Goal: Task Accomplishment & Management: Use online tool/utility

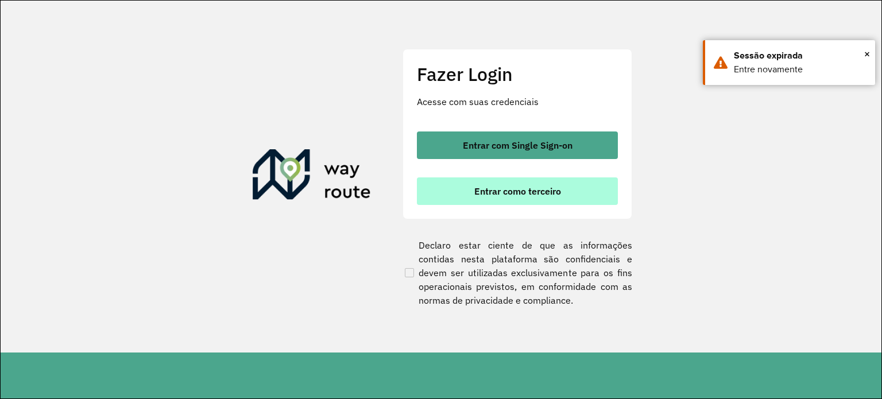
click at [512, 187] on span "Entrar como terceiro" at bounding box center [517, 191] width 87 height 9
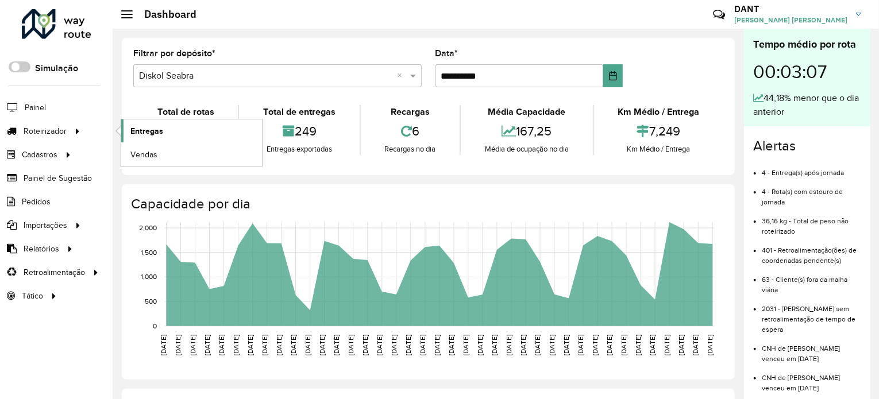
click at [137, 130] on span "Entregas" at bounding box center [146, 131] width 33 height 12
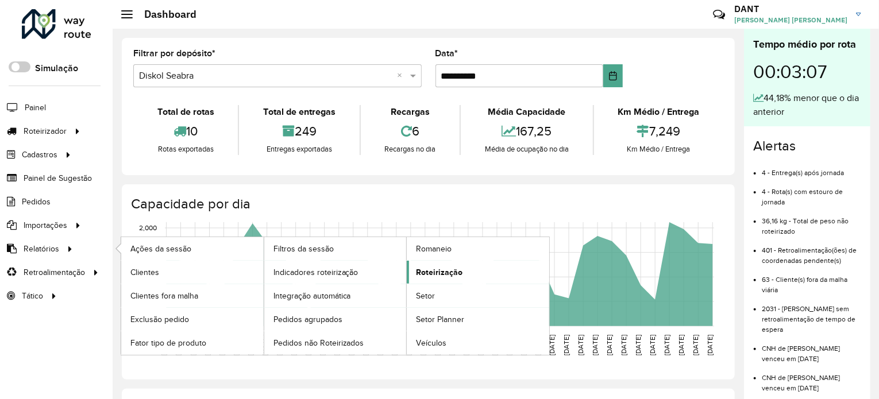
click at [454, 273] on span "Roteirização" at bounding box center [439, 273] width 47 height 12
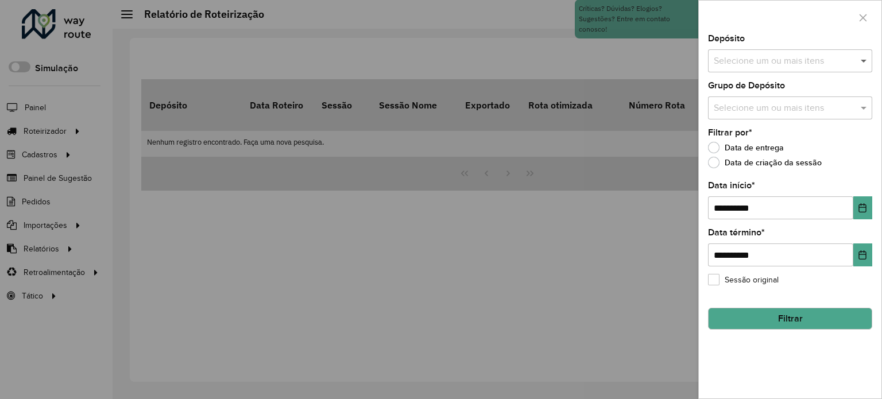
click at [865, 65] on span at bounding box center [865, 61] width 14 height 14
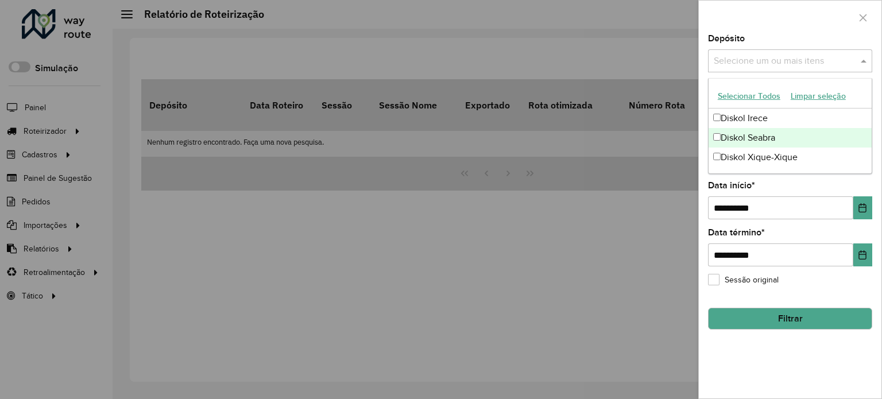
click at [782, 141] on div "Diskol Seabra" at bounding box center [790, 138] width 163 height 20
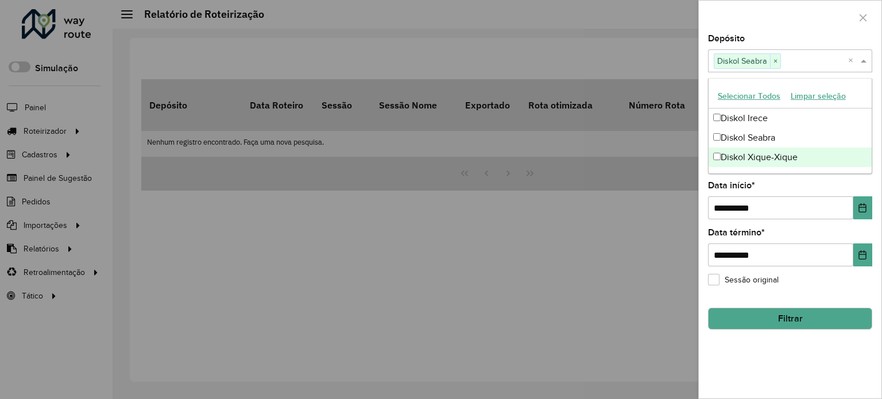
click at [774, 349] on div "**********" at bounding box center [790, 216] width 183 height 364
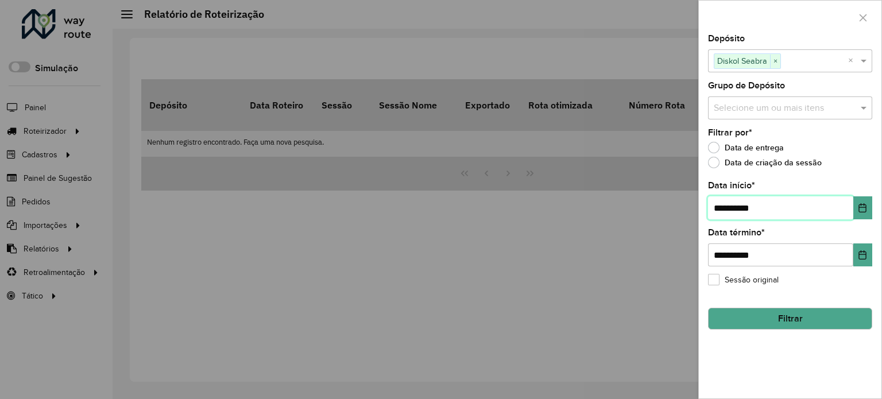
click at [726, 207] on input "**********" at bounding box center [780, 207] width 145 height 23
type input "**********"
click at [821, 319] on button "Filtrar" at bounding box center [790, 319] width 164 height 22
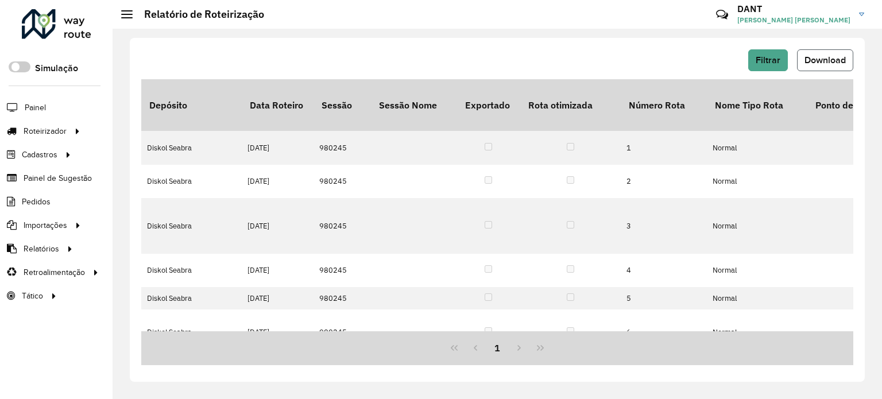
click at [836, 60] on span "Download" at bounding box center [825, 60] width 41 height 10
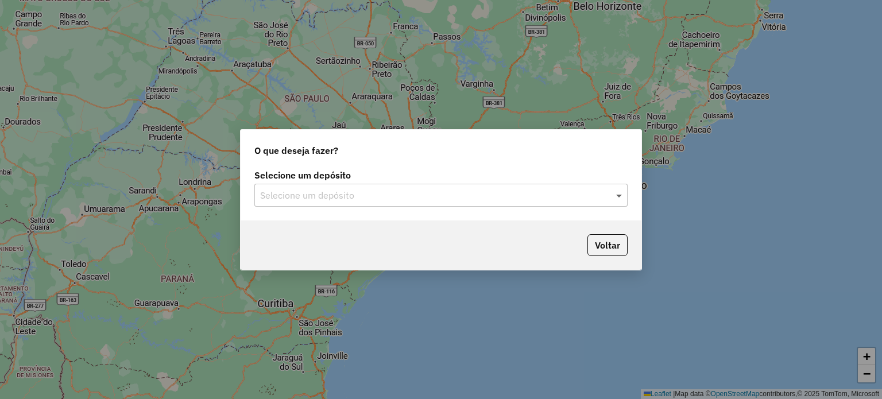
click at [620, 194] on span at bounding box center [620, 195] width 14 height 14
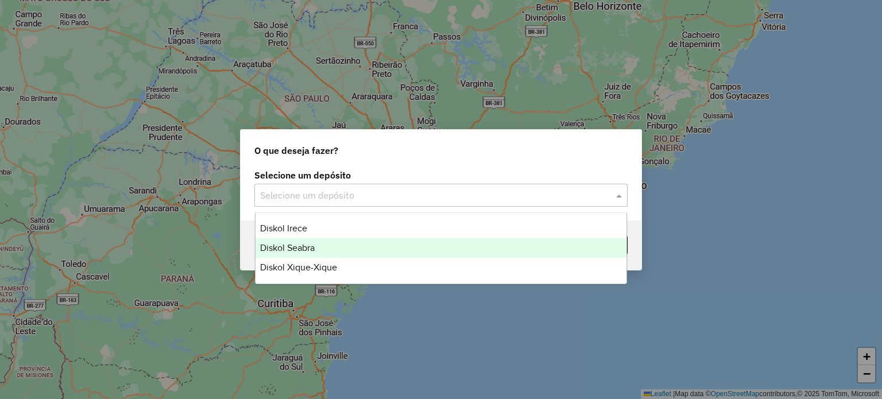
click at [346, 245] on div "Diskol Seabra" at bounding box center [442, 248] width 372 height 20
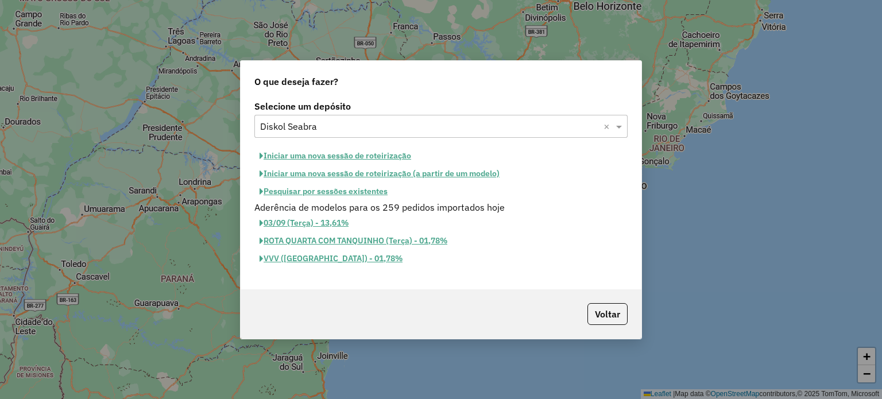
click at [323, 155] on button "Iniciar uma nova sessão de roteirização" at bounding box center [335, 156] width 162 height 18
select select "*"
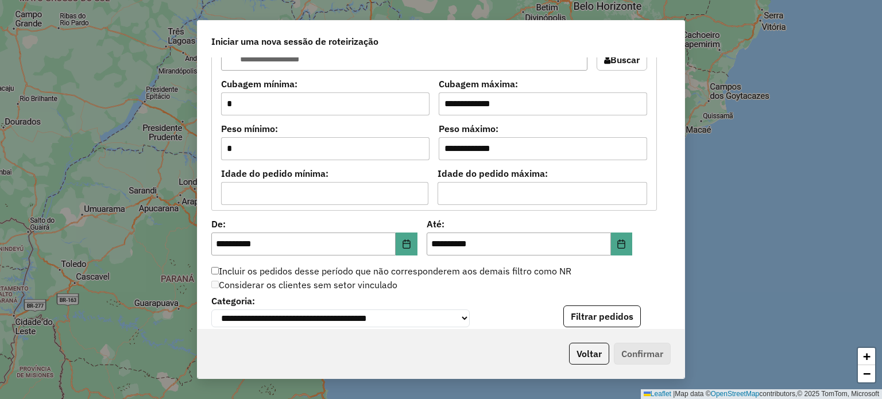
scroll to position [977, 0]
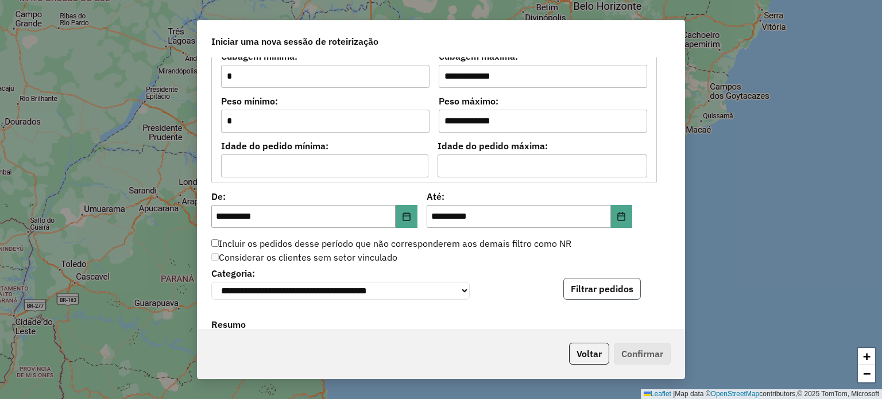
click at [611, 289] on button "Filtrar pedidos" at bounding box center [603, 289] width 78 height 22
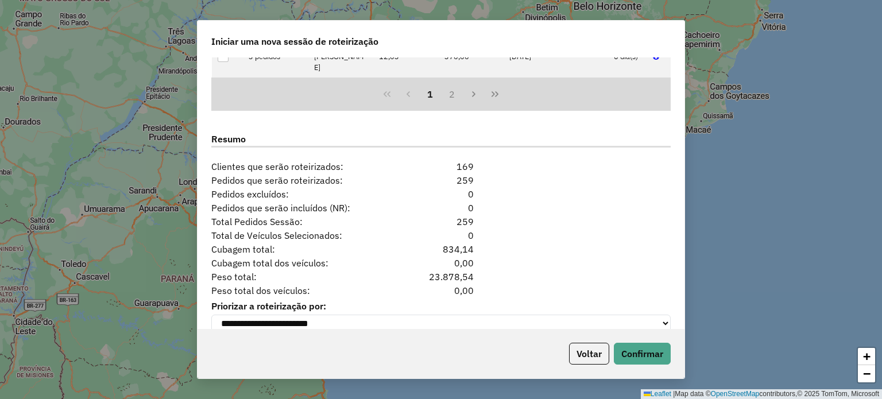
scroll to position [1420, 0]
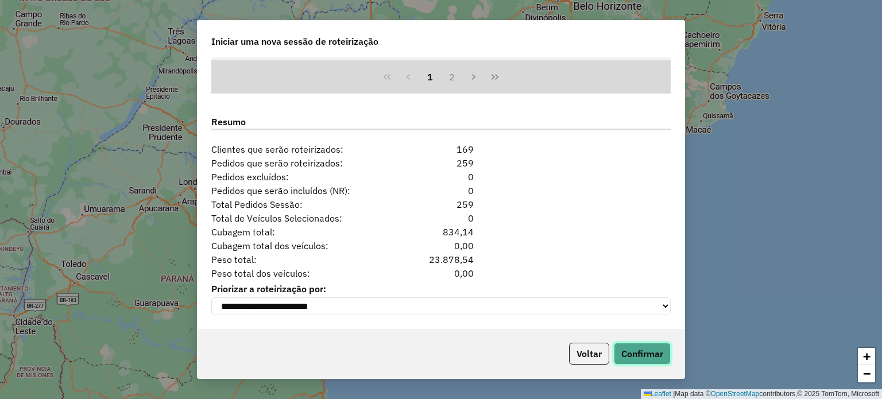
click at [640, 355] on button "Confirmar" at bounding box center [642, 354] width 57 height 22
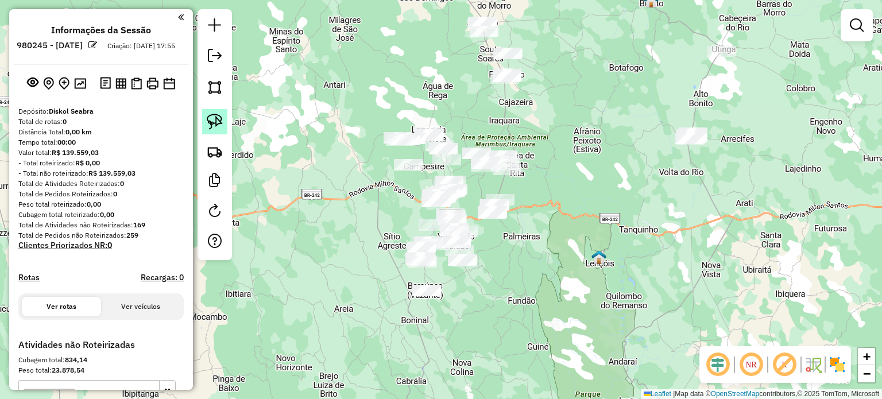
click at [218, 119] on img at bounding box center [215, 122] width 16 height 16
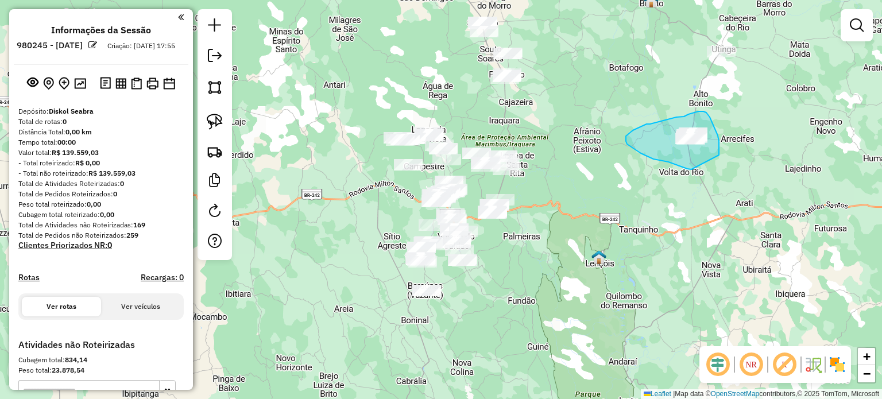
drag, startPoint x: 692, startPoint y: 169, endPoint x: 712, endPoint y: 157, distance: 24.2
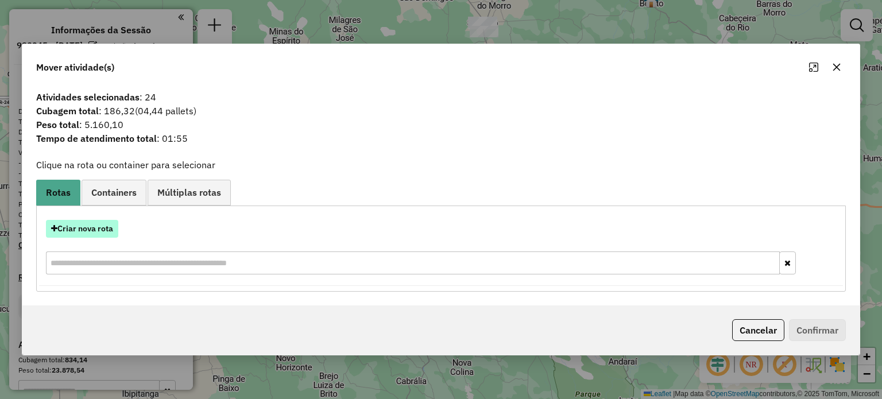
click at [102, 224] on button "Criar nova rota" at bounding box center [82, 229] width 72 height 18
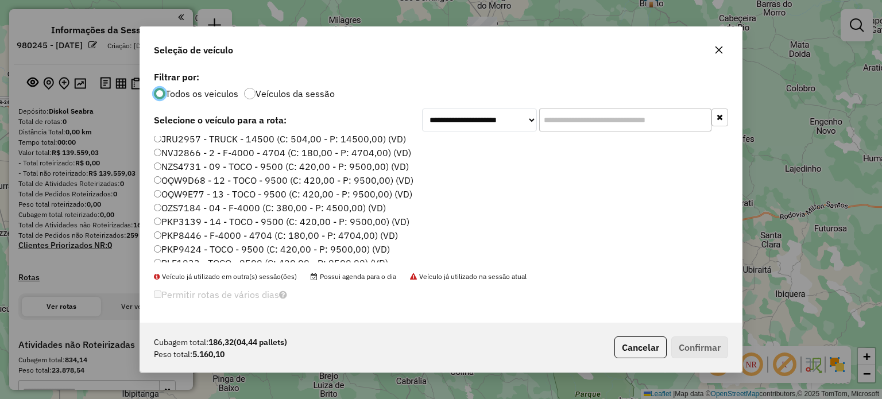
scroll to position [57, 0]
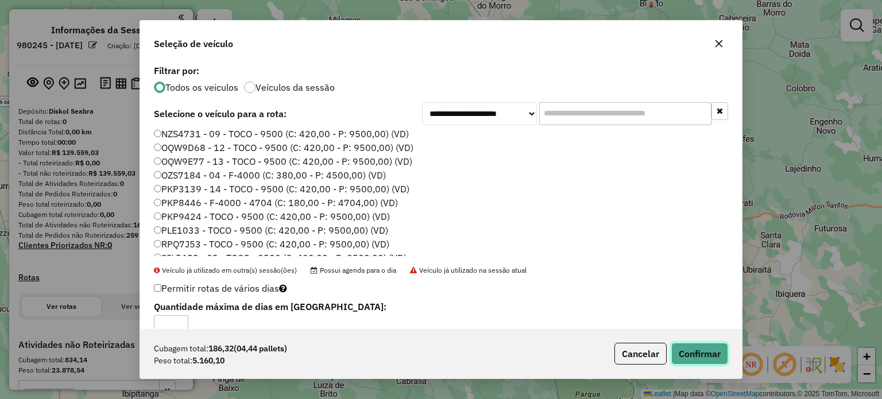
click at [694, 354] on button "Confirmar" at bounding box center [699, 354] width 57 height 22
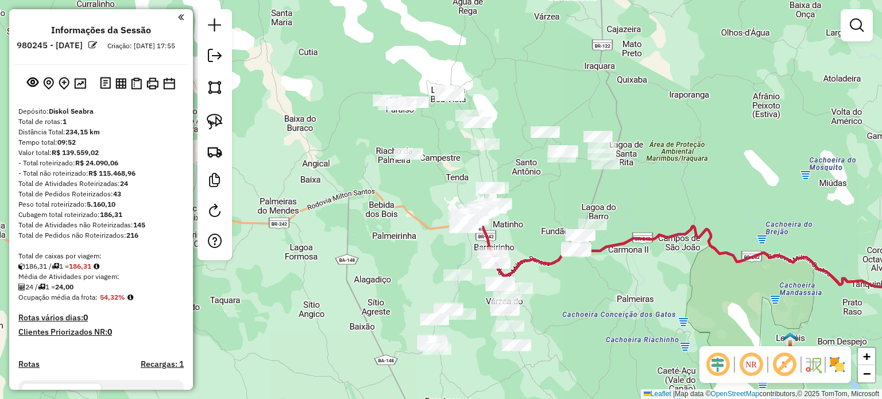
drag, startPoint x: 492, startPoint y: 187, endPoint x: 616, endPoint y: 192, distance: 124.2
click at [616, 192] on div "Janela de atendimento Grade de atendimento Capacidade Transportadoras Veículos …" at bounding box center [441, 199] width 882 height 399
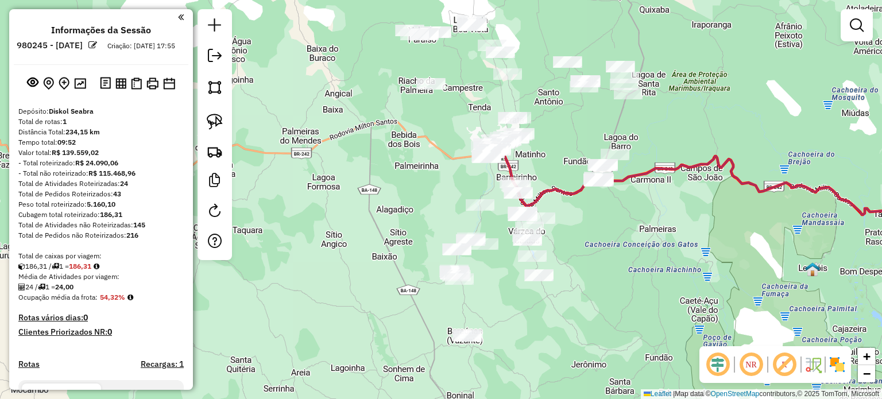
drag, startPoint x: 586, startPoint y: 302, endPoint x: 605, endPoint y: 237, distance: 67.1
click at [605, 237] on div "Janela de atendimento Grade de atendimento Capacidade Transportadoras Veículos …" at bounding box center [441, 199] width 882 height 399
click at [217, 119] on img at bounding box center [215, 122] width 16 height 16
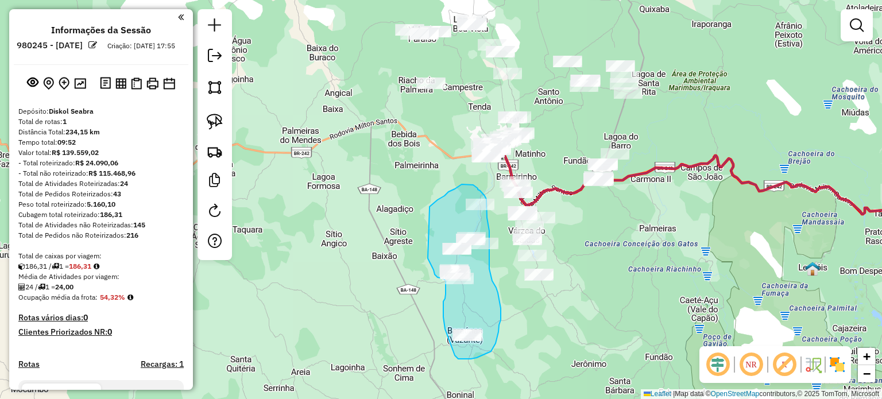
drag, startPoint x: 430, startPoint y: 209, endPoint x: 428, endPoint y: 252, distance: 43.7
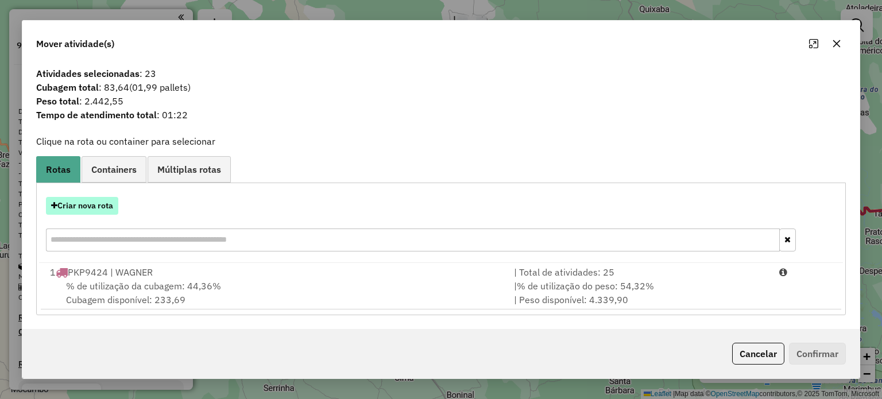
click at [90, 211] on button "Criar nova rota" at bounding box center [82, 206] width 72 height 18
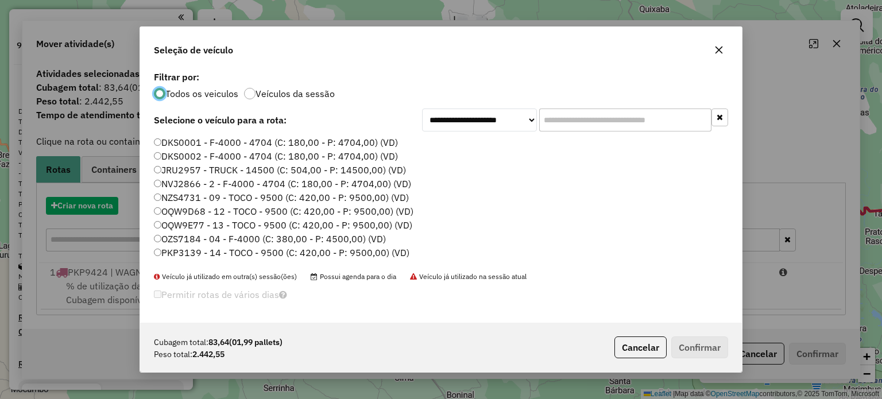
scroll to position [6, 3]
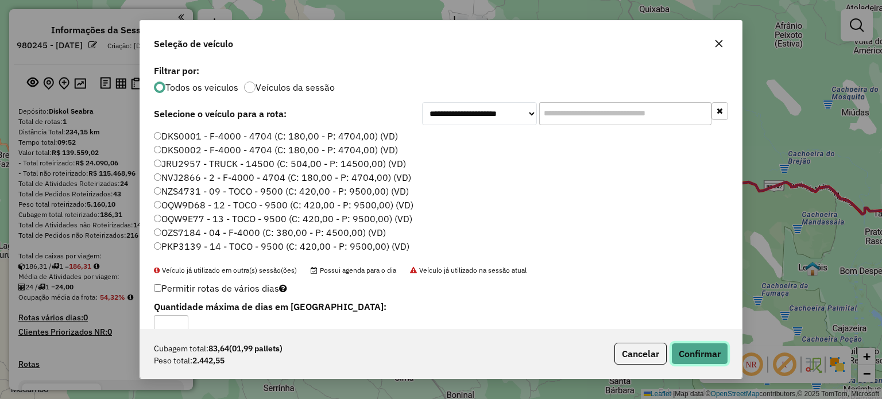
click at [701, 350] on button "Confirmar" at bounding box center [699, 354] width 57 height 22
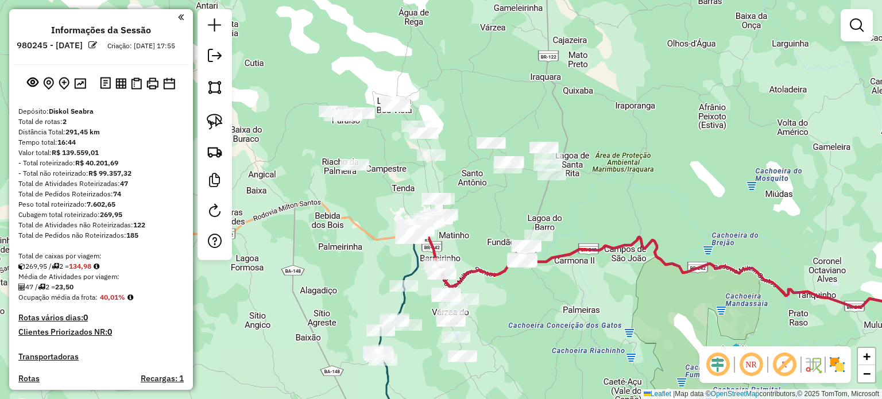
drag, startPoint x: 577, startPoint y: 153, endPoint x: 501, endPoint y: 230, distance: 107.6
click at [501, 230] on div "Janela de atendimento Grade de atendimento Capacidade Transportadoras Veículos …" at bounding box center [441, 199] width 882 height 399
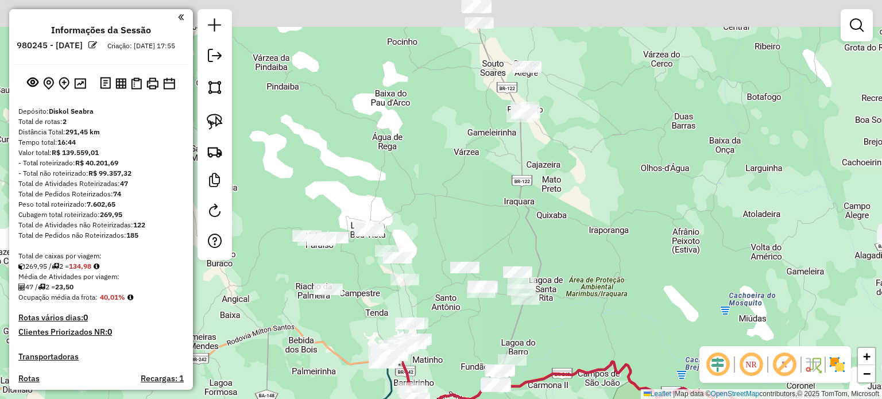
drag, startPoint x: 582, startPoint y: 163, endPoint x: 551, endPoint y: 253, distance: 94.6
click at [551, 253] on div "Janela de atendimento Grade de atendimento Capacidade Transportadoras Veículos …" at bounding box center [441, 199] width 882 height 399
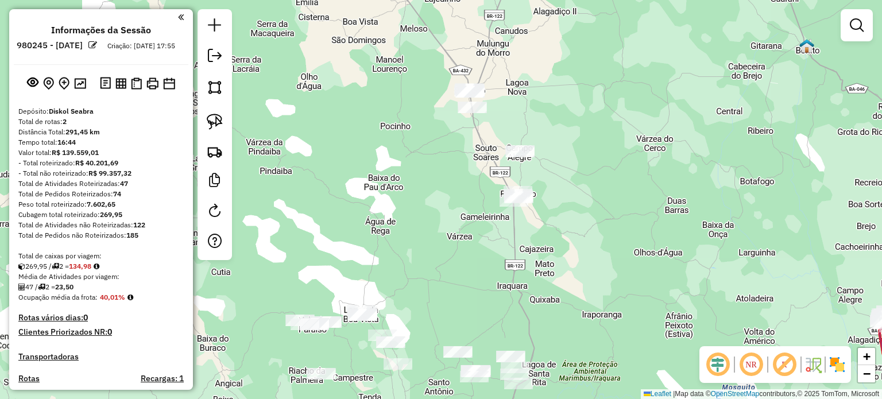
drag, startPoint x: 593, startPoint y: 137, endPoint x: 587, endPoint y: 222, distance: 84.7
click at [587, 222] on div "Janela de atendimento Grade de atendimento Capacidade Transportadoras Veículos …" at bounding box center [441, 199] width 882 height 399
drag, startPoint x: 213, startPoint y: 125, endPoint x: 249, endPoint y: 128, distance: 36.9
click at [213, 125] on img at bounding box center [215, 122] width 16 height 16
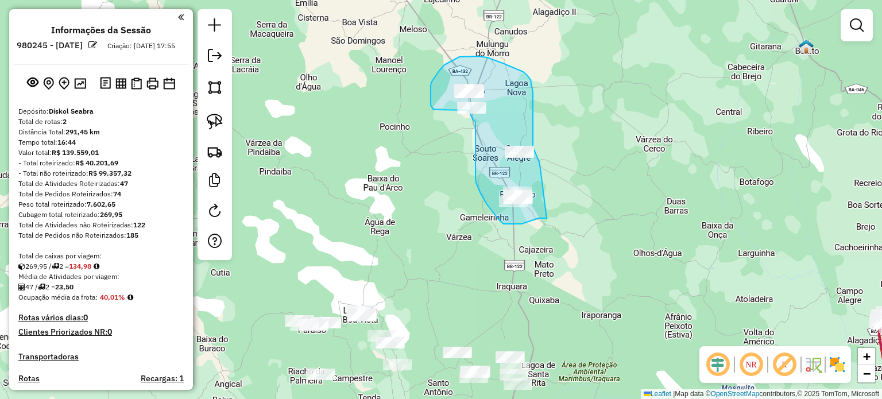
drag, startPoint x: 534, startPoint y: 220, endPoint x: 541, endPoint y: 169, distance: 51.0
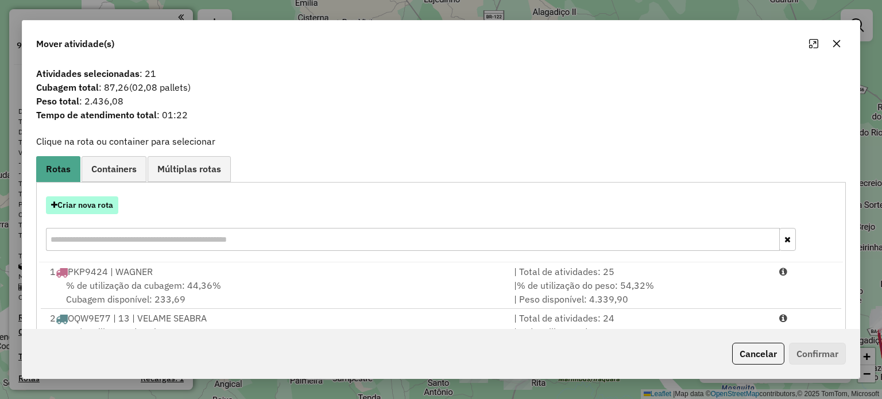
click at [87, 206] on button "Criar nova rota" at bounding box center [82, 205] width 72 height 18
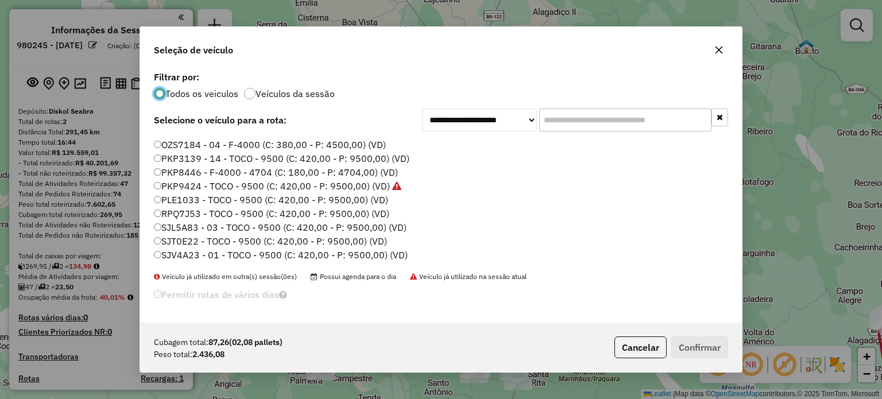
scroll to position [108, 0]
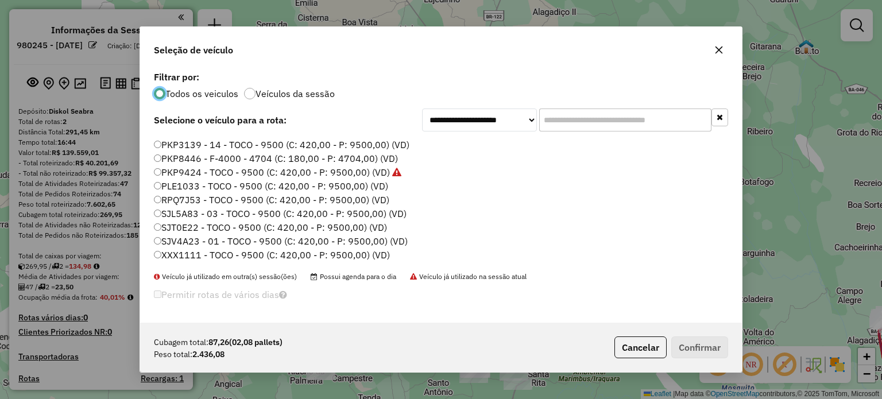
click at [161, 238] on label "SJV4A23 - 01 - TOCO - 9500 (C: 420,00 - P: 9500,00) (VD)" at bounding box center [281, 241] width 254 height 14
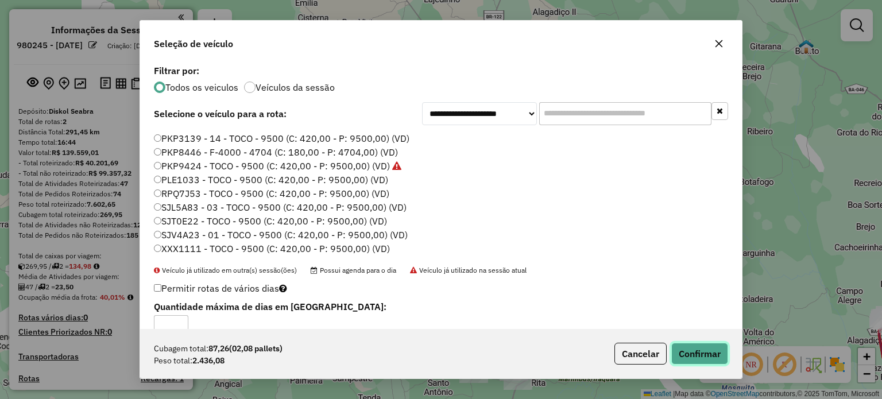
click at [699, 354] on button "Confirmar" at bounding box center [699, 354] width 57 height 22
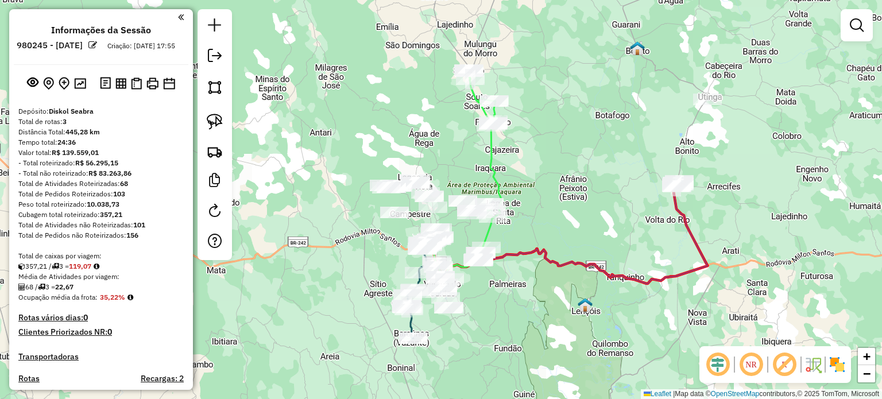
drag, startPoint x: 597, startPoint y: 282, endPoint x: 525, endPoint y: 223, distance: 93.1
click at [525, 223] on div "Janela de atendimento Grade de atendimento Capacidade Transportadoras Veículos …" at bounding box center [441, 199] width 882 height 399
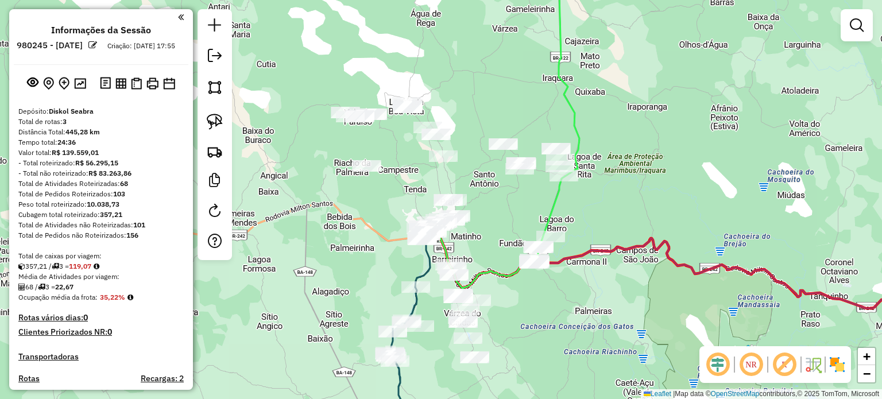
drag, startPoint x: 441, startPoint y: 271, endPoint x: 522, endPoint y: 305, distance: 87.5
click at [522, 305] on div "Janela de atendimento Grade de atendimento Capacidade Transportadoras Veículos …" at bounding box center [441, 199] width 882 height 399
drag, startPoint x: 214, startPoint y: 121, endPoint x: 226, endPoint y: 120, distance: 11.5
click at [214, 121] on img at bounding box center [215, 122] width 16 height 16
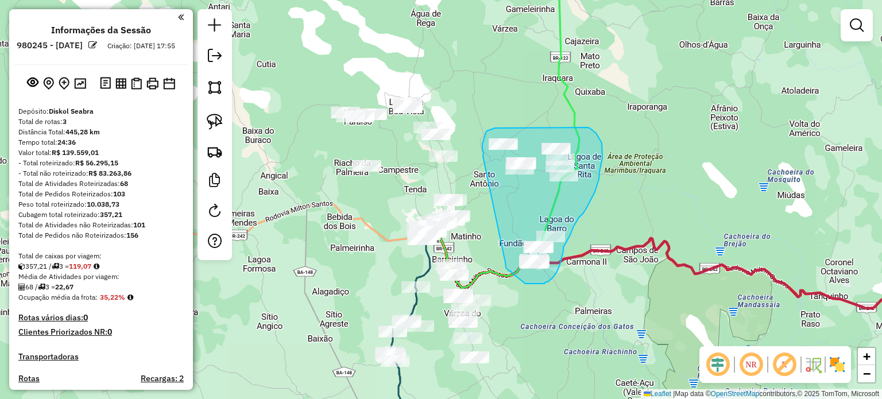
drag, startPoint x: 483, startPoint y: 156, endPoint x: 507, endPoint y: 256, distance: 102.8
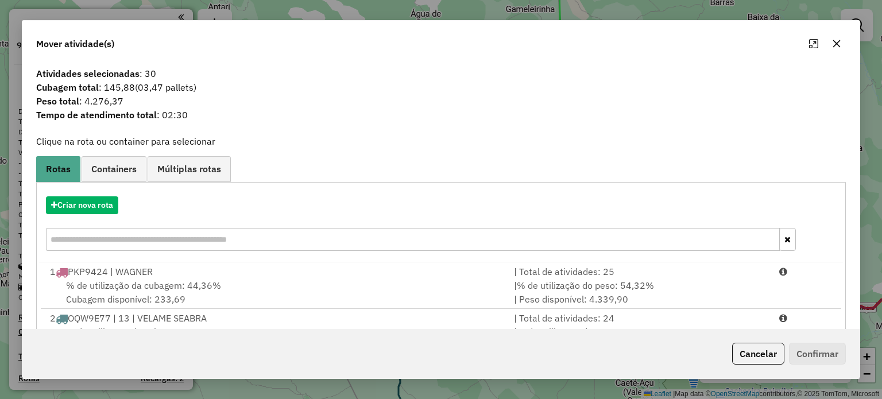
click at [837, 43] on icon "button" at bounding box center [836, 43] width 7 height 7
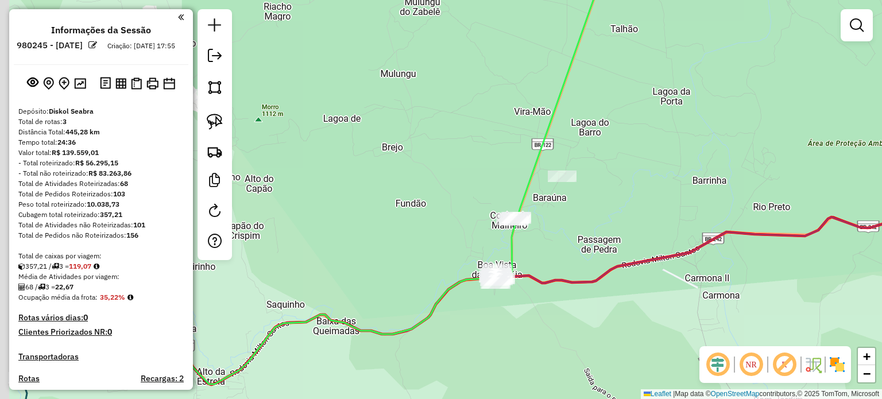
drag, startPoint x: 551, startPoint y: 252, endPoint x: 573, endPoint y: 249, distance: 22.6
click at [573, 249] on div "Janela de atendimento Grade de atendimento Capacidade Transportadoras Veículos …" at bounding box center [441, 199] width 882 height 399
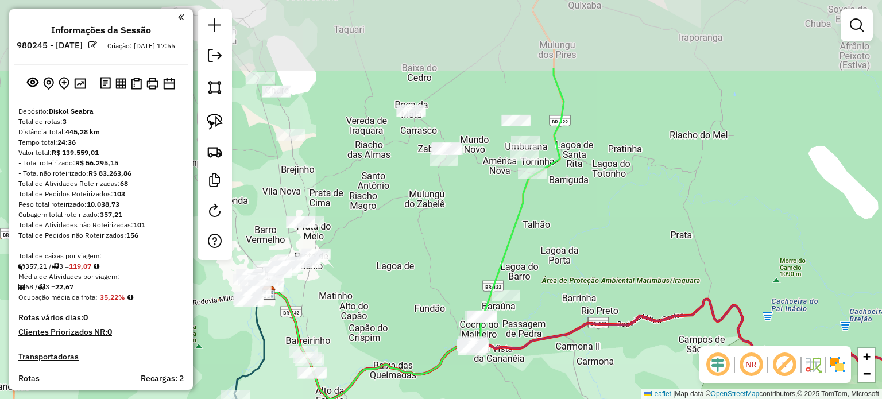
drag, startPoint x: 501, startPoint y: 137, endPoint x: 493, endPoint y: 231, distance: 94.5
click at [498, 237] on div "Janela de atendimento Grade de atendimento Capacidade Transportadoras Veículos …" at bounding box center [441, 199] width 882 height 399
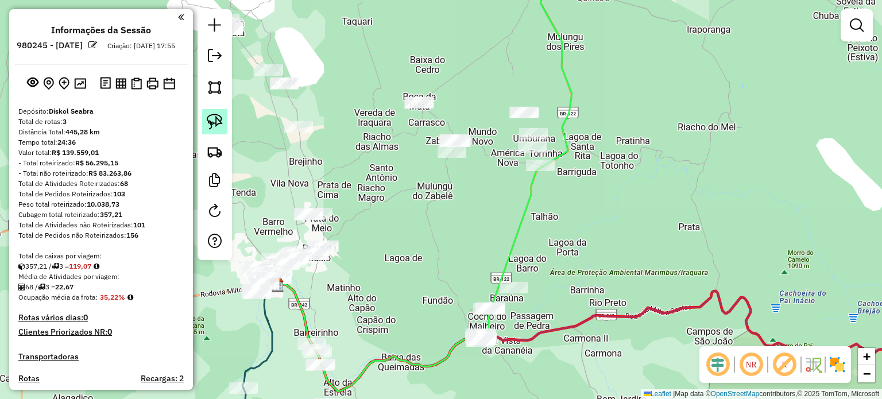
click at [222, 123] on img at bounding box center [215, 122] width 16 height 16
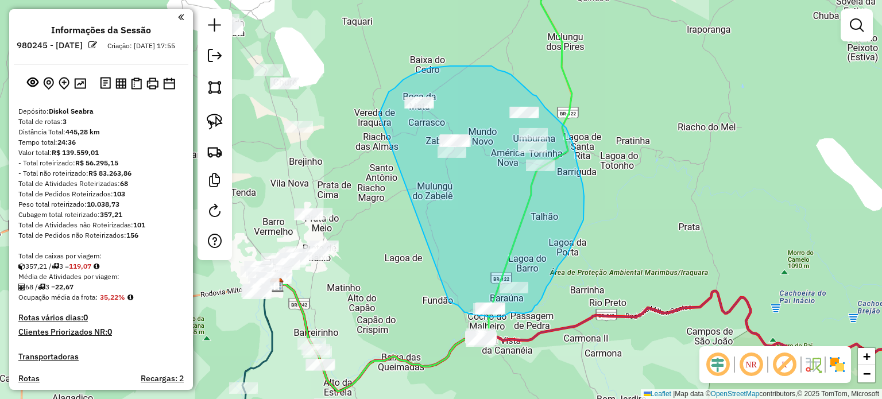
drag, startPoint x: 379, startPoint y: 114, endPoint x: 434, endPoint y: 289, distance: 183.1
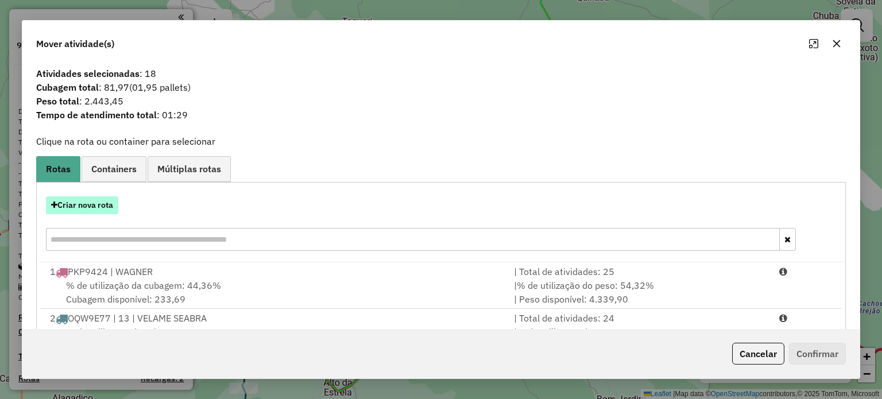
click at [101, 207] on button "Criar nova rota" at bounding box center [82, 205] width 72 height 18
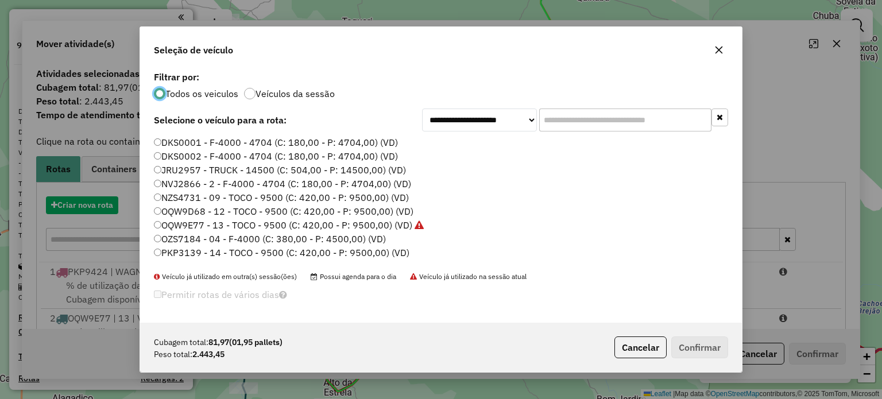
scroll to position [6, 3]
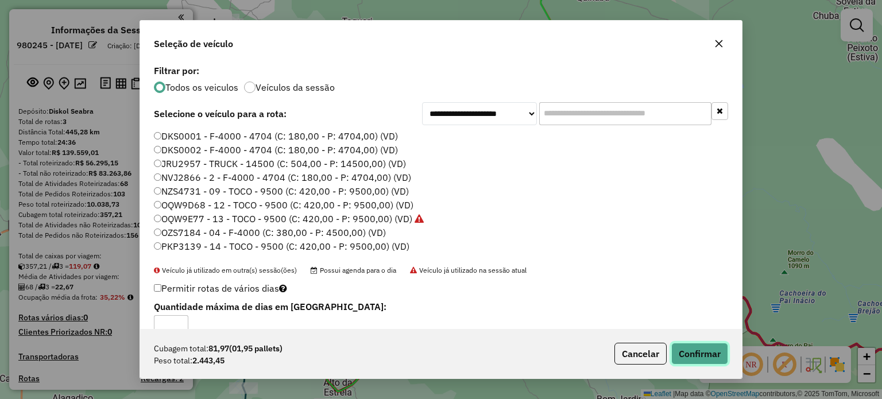
click at [715, 357] on button "Confirmar" at bounding box center [699, 354] width 57 height 22
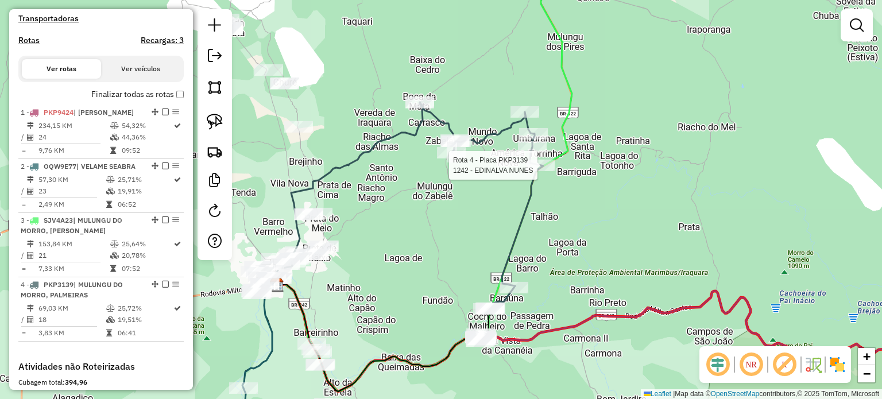
select select "**********"
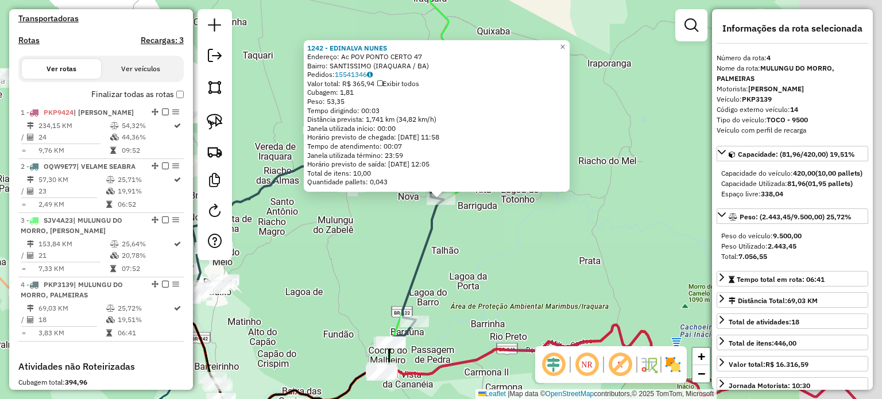
scroll to position [526, 0]
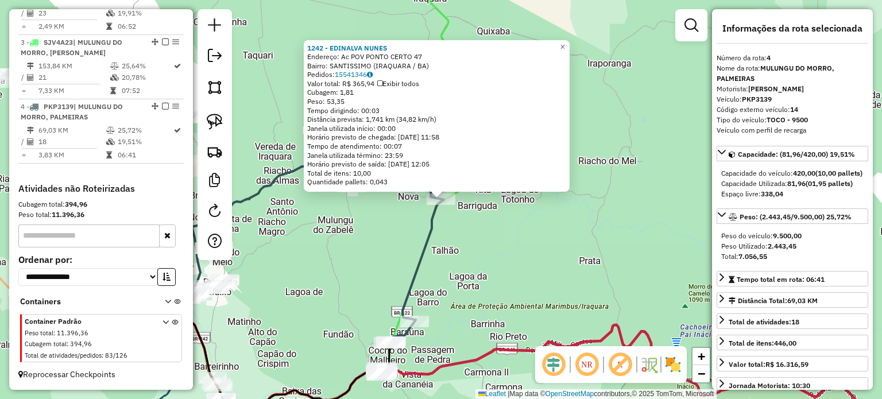
click at [518, 244] on div "1242 - EDINALVA NUNES Endereço: Ac POV PONTO CERTO 47 Bairro: SANTISSIMO (IRAQU…" at bounding box center [441, 199] width 882 height 399
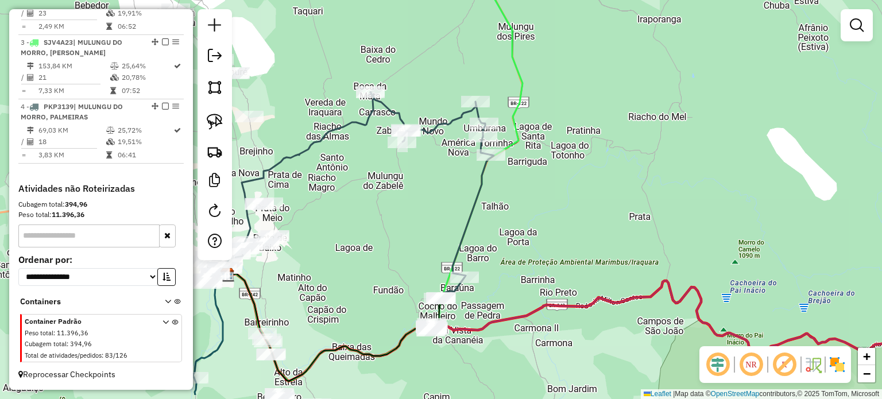
drag, startPoint x: 450, startPoint y: 290, endPoint x: 516, endPoint y: 218, distance: 97.6
click at [515, 221] on div "Janela de atendimento Grade de atendimento Capacidade Transportadoras Veículos …" at bounding box center [441, 199] width 882 height 399
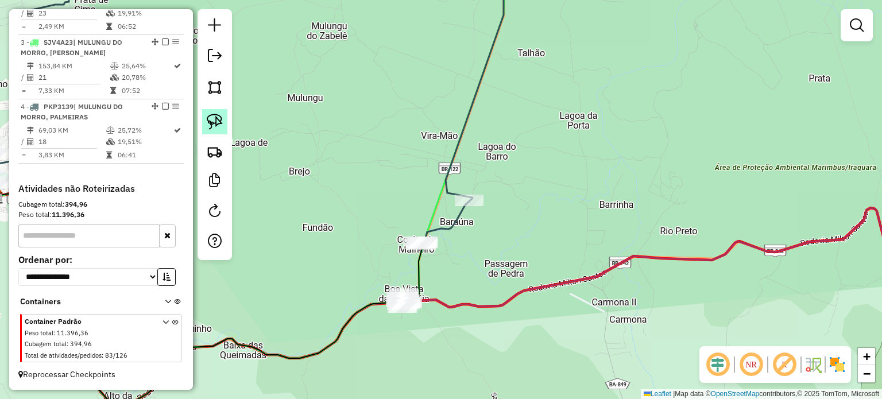
click at [214, 122] on img at bounding box center [215, 122] width 16 height 16
drag, startPoint x: 390, startPoint y: 280, endPoint x: 372, endPoint y: 312, distance: 36.8
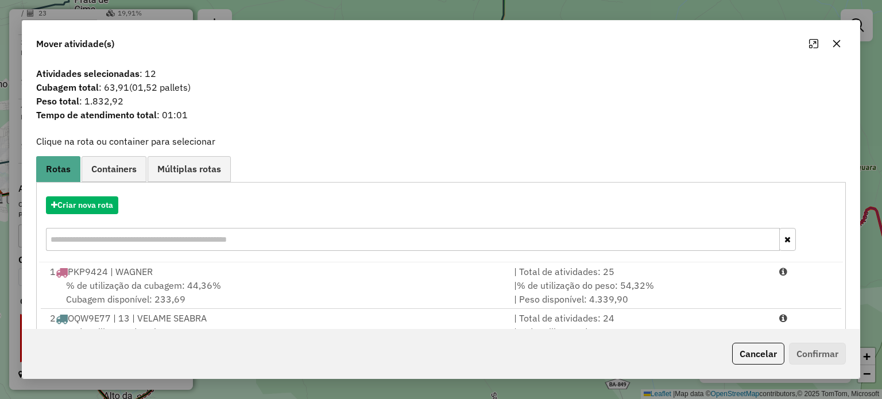
click at [838, 43] on icon "button" at bounding box center [836, 43] width 7 height 7
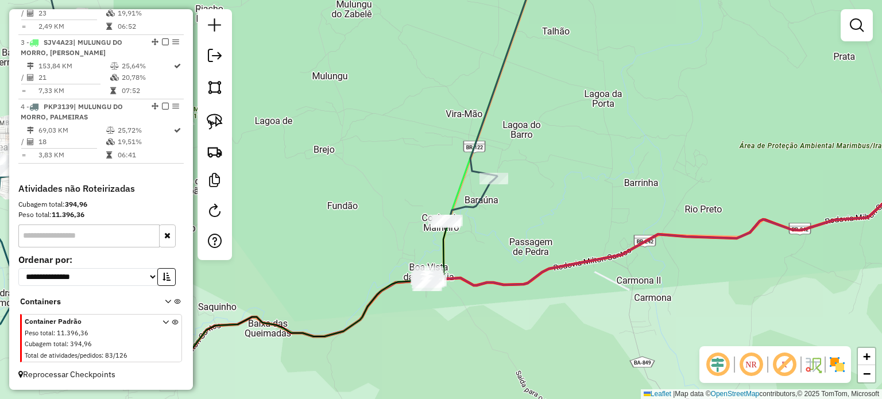
drag, startPoint x: 500, startPoint y: 281, endPoint x: 728, endPoint y: 119, distance: 279.6
click at [743, 112] on div "Janela de atendimento Grade de atendimento Capacidade Transportadoras Veículos …" at bounding box center [441, 199] width 882 height 399
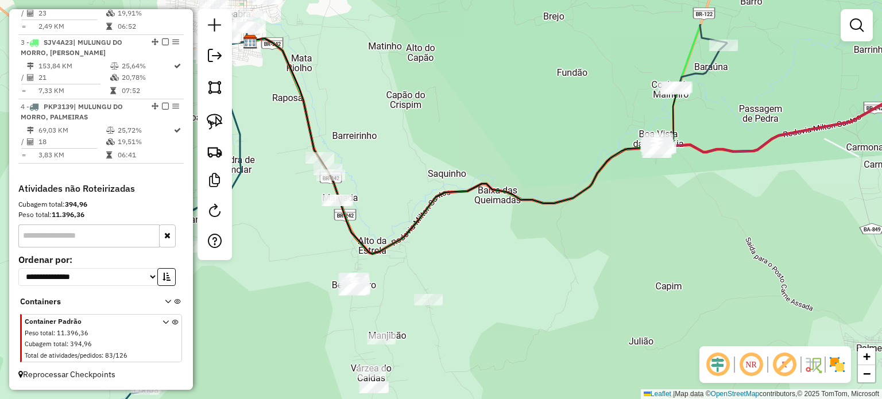
drag, startPoint x: 748, startPoint y: 115, endPoint x: 647, endPoint y: 202, distance: 133.6
click at [647, 202] on div "Janela de atendimento Grade de atendimento Capacidade Transportadoras Veículos …" at bounding box center [441, 199] width 882 height 399
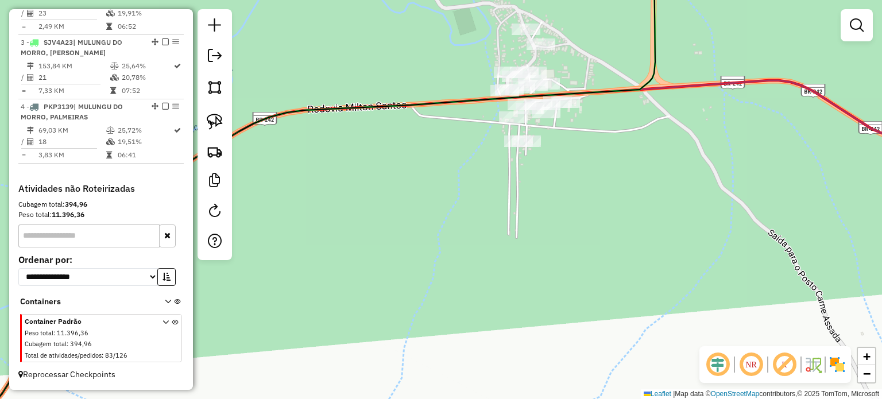
drag, startPoint x: 579, startPoint y: 160, endPoint x: 563, endPoint y: 222, distance: 64.1
click at [568, 218] on div "Janela de atendimento Grade de atendimento Capacidade Transportadoras Veículos …" at bounding box center [441, 199] width 882 height 399
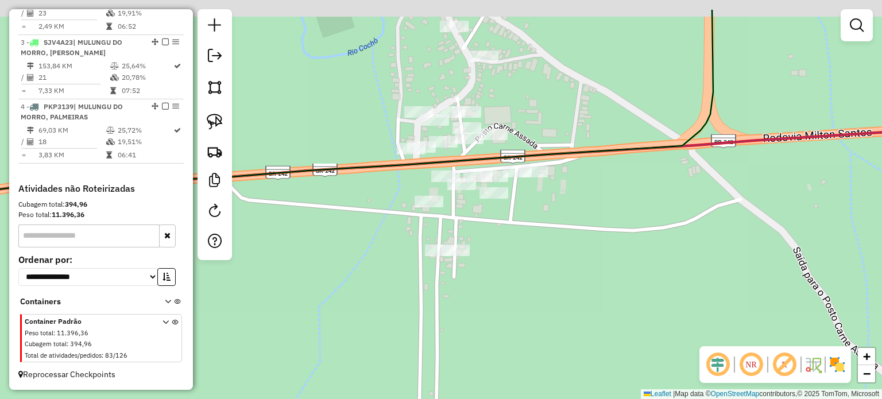
drag, startPoint x: 559, startPoint y: 194, endPoint x: 571, endPoint y: 243, distance: 50.9
click at [571, 244] on div "Janela de atendimento Grade de atendimento Capacidade Transportadoras Veículos …" at bounding box center [441, 199] width 882 height 399
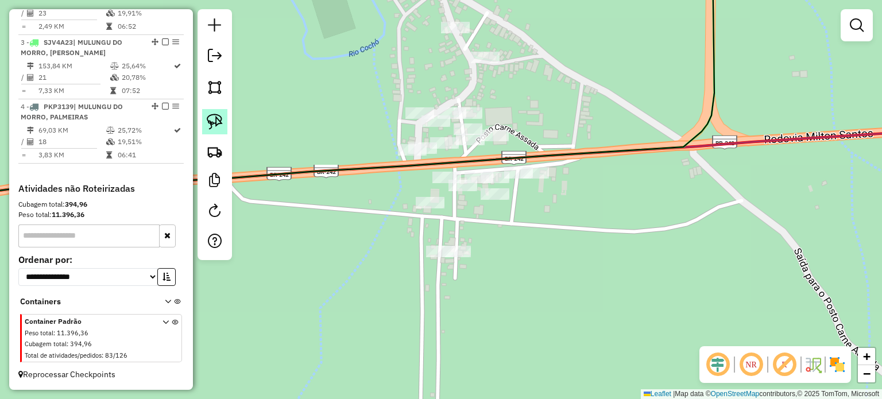
click at [218, 122] on img at bounding box center [215, 122] width 16 height 16
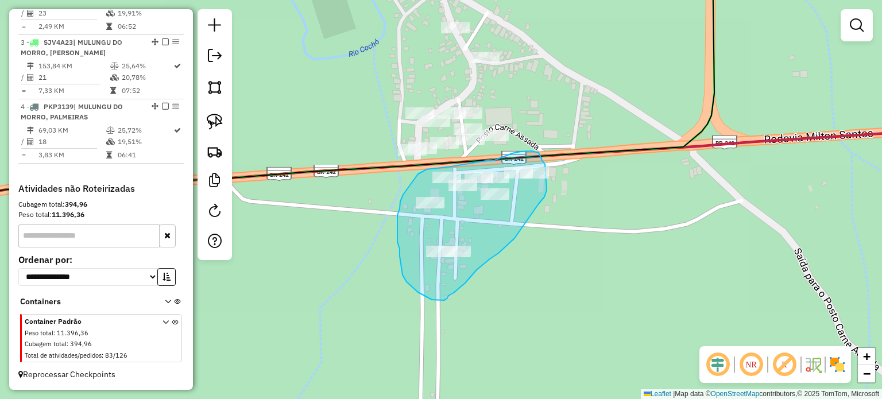
drag, startPoint x: 418, startPoint y: 174, endPoint x: 403, endPoint y: 195, distance: 25.5
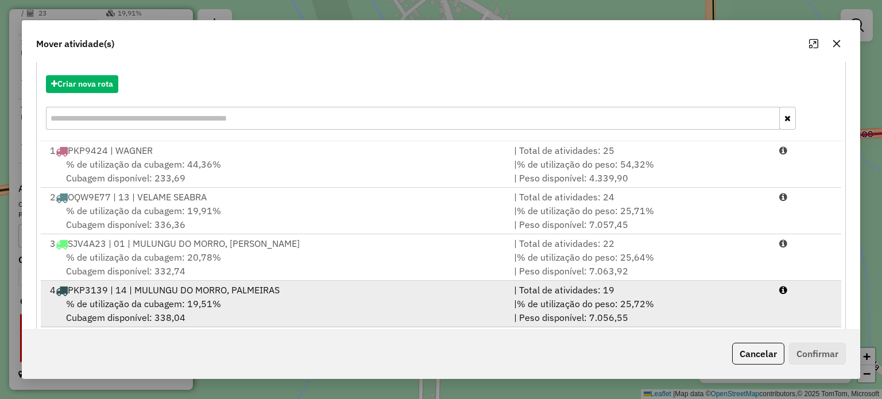
scroll to position [138, 0]
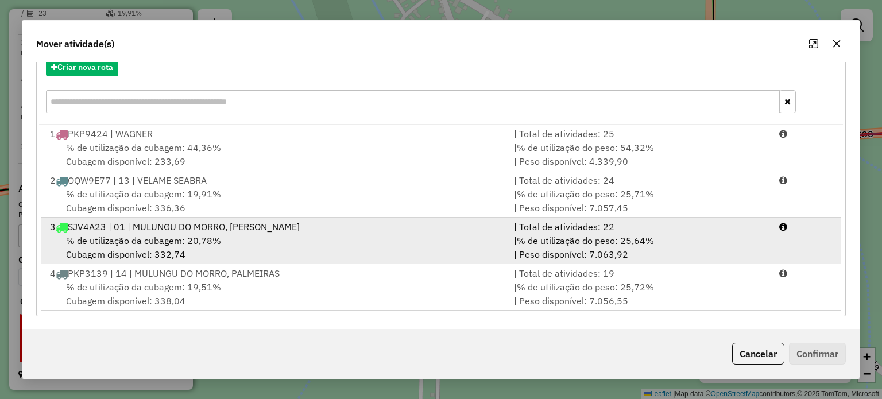
click at [180, 244] on span "% de utilização da cubagem: 20,78%" at bounding box center [143, 240] width 155 height 11
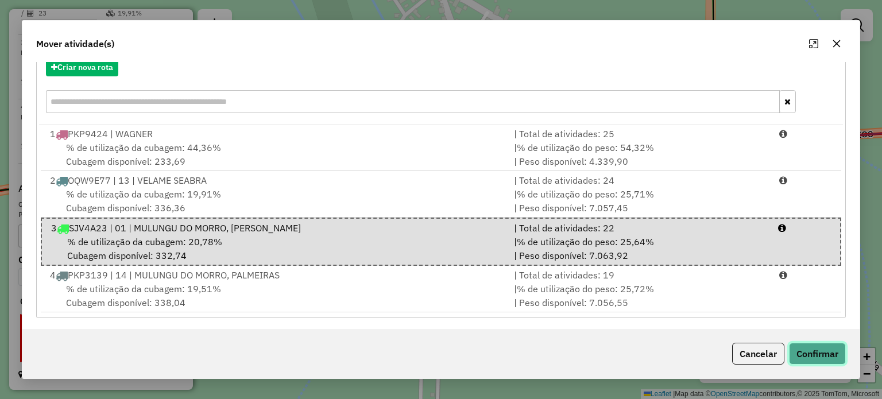
click at [812, 357] on button "Confirmar" at bounding box center [817, 354] width 57 height 22
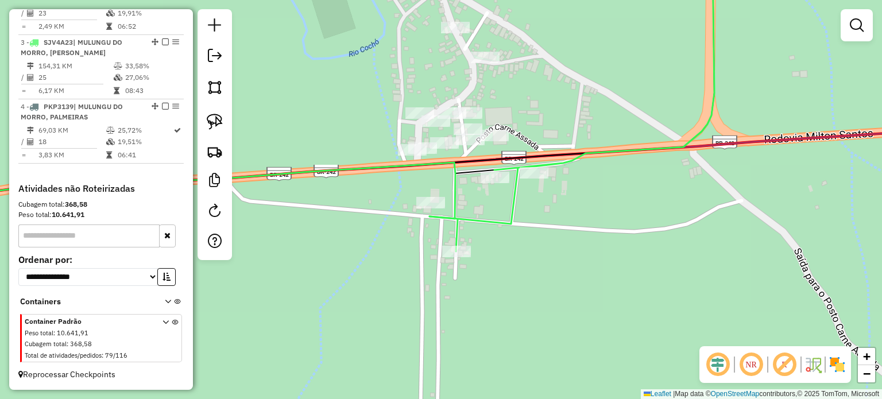
scroll to position [0, 0]
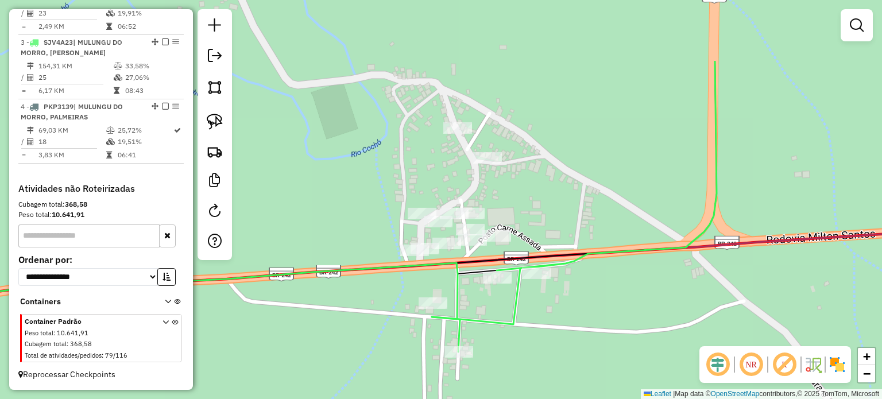
drag, startPoint x: 572, startPoint y: 122, endPoint x: 574, endPoint y: 221, distance: 98.8
click at [574, 221] on div "Janela de atendimento Grade de atendimento Capacidade Transportadoras Veículos …" at bounding box center [441, 199] width 882 height 399
click at [216, 118] on img at bounding box center [215, 122] width 16 height 16
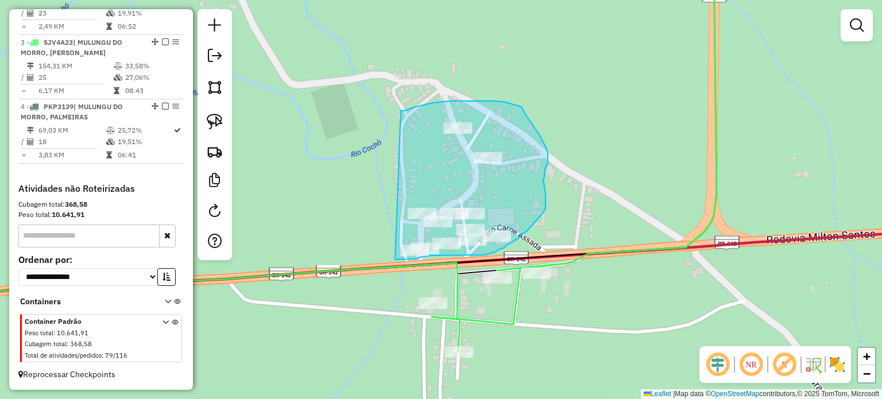
drag, startPoint x: 401, startPoint y: 111, endPoint x: 382, endPoint y: 225, distance: 115.3
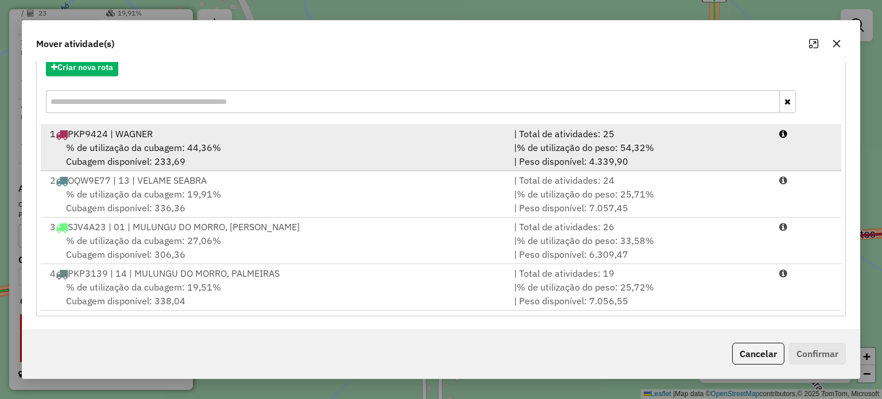
scroll to position [138, 0]
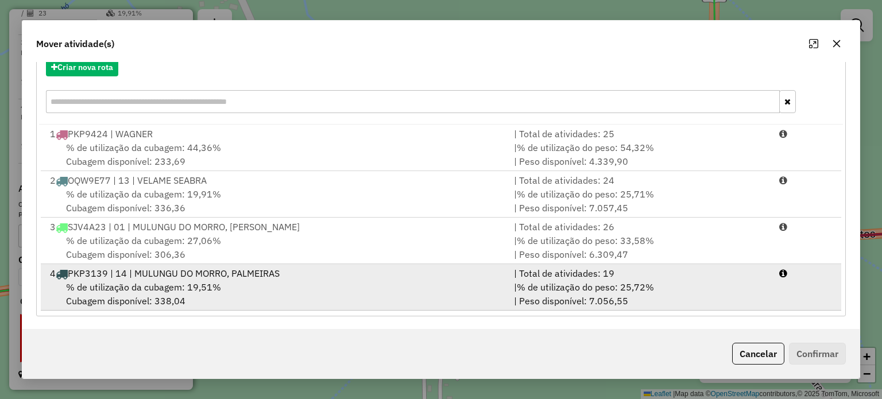
drag, startPoint x: 159, startPoint y: 279, endPoint x: 175, endPoint y: 273, distance: 16.9
click at [160, 278] on div "4 PKP3139 | 14 | MULUNGU DO MORRO, PALMEIRAS" at bounding box center [275, 274] width 464 height 14
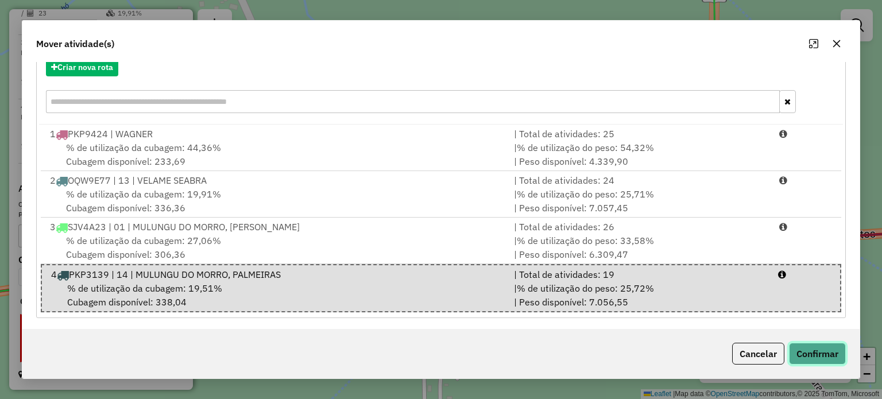
click at [806, 352] on button "Confirmar" at bounding box center [817, 354] width 57 height 22
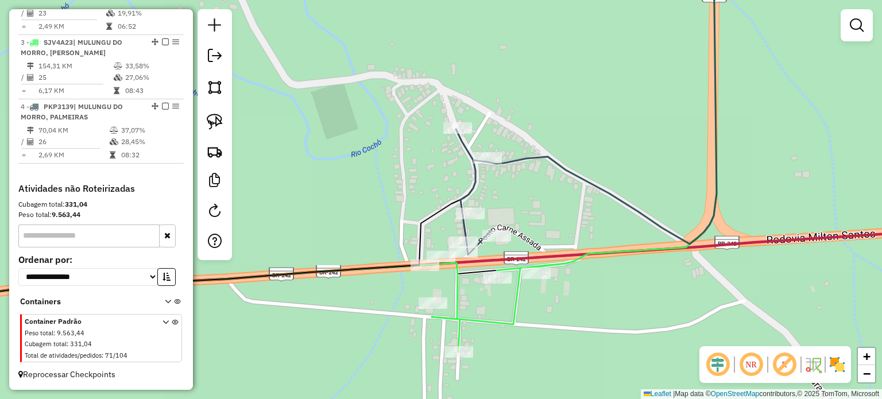
scroll to position [0, 0]
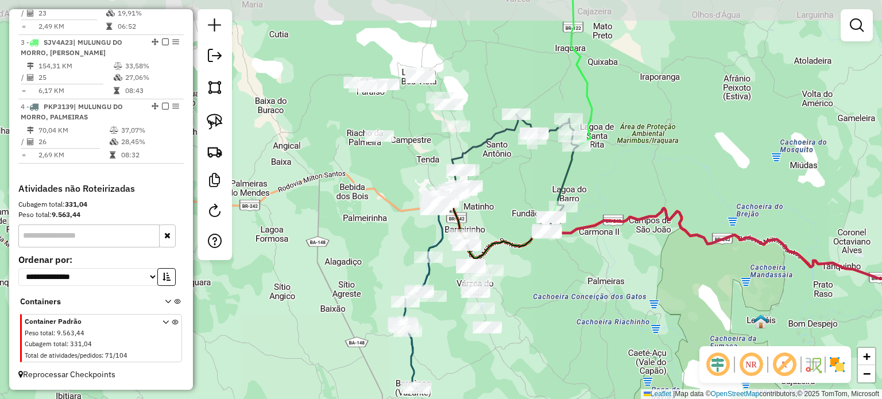
drag, startPoint x: 627, startPoint y: 175, endPoint x: 570, endPoint y: 204, distance: 63.5
click at [586, 200] on div "Janela de atendimento Grade de atendimento Capacidade Transportadoras Veículos …" at bounding box center [441, 199] width 882 height 399
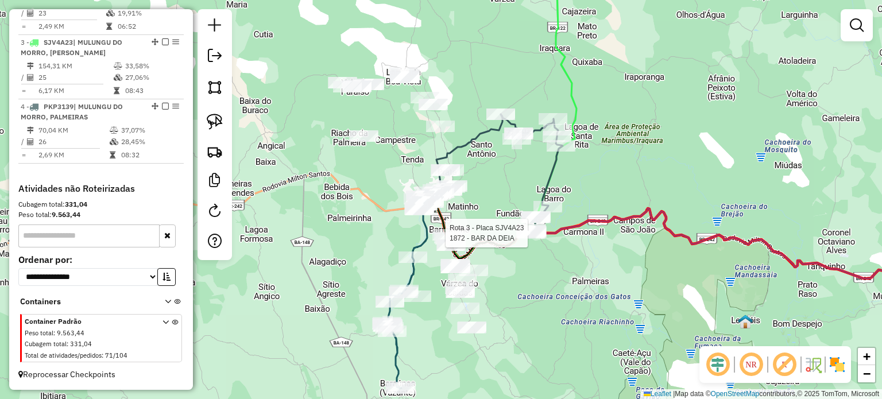
select select "**********"
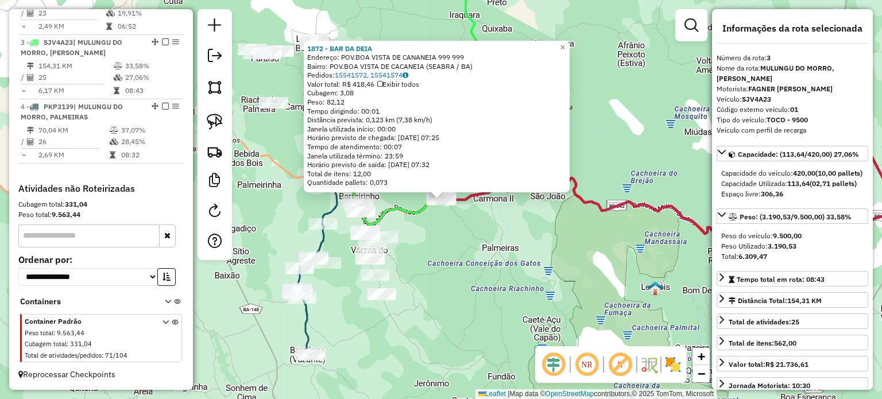
click at [520, 238] on div "1872 - BAR DA DEIA Endereço: POV.BOA VISTA DE CANANEIA 999 999 Bairro: POV.BOA …" at bounding box center [441, 199] width 882 height 399
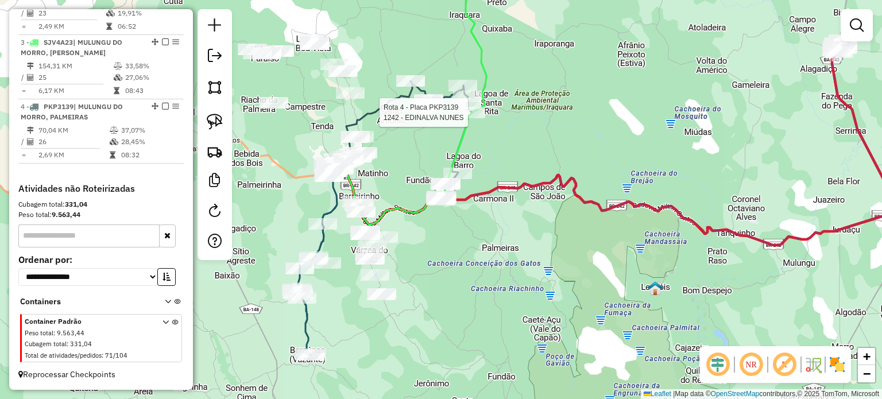
select select "**********"
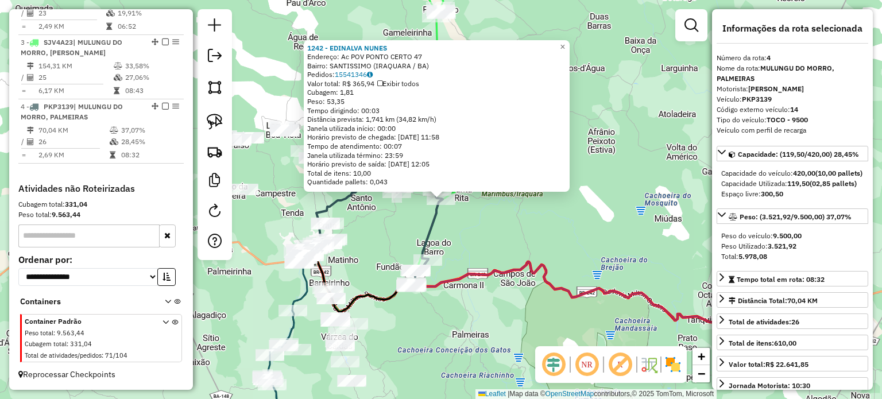
click at [512, 242] on div "1242 - EDINALVA NUNES Endereço: Ac POV PONTO CERTO 47 Bairro: SANTISSIMO (IRAQU…" at bounding box center [441, 199] width 882 height 399
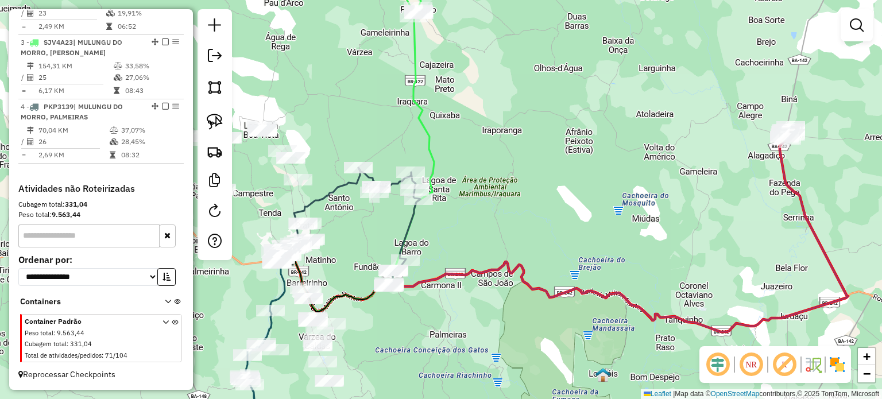
drag, startPoint x: 536, startPoint y: 226, endPoint x: 518, endPoint y: 225, distance: 17.8
click at [518, 225] on div "Janela de atendimento Grade de atendimento Capacidade Transportadoras Veículos …" at bounding box center [441, 199] width 882 height 399
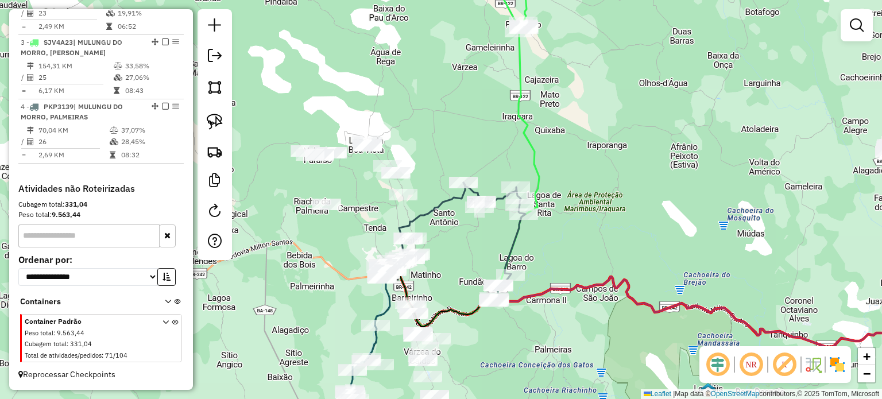
drag, startPoint x: 484, startPoint y: 237, endPoint x: 602, endPoint y: 248, distance: 118.8
click at [598, 250] on div "Janela de atendimento Grade de atendimento Capacidade Transportadoras Veículos …" at bounding box center [441, 199] width 882 height 399
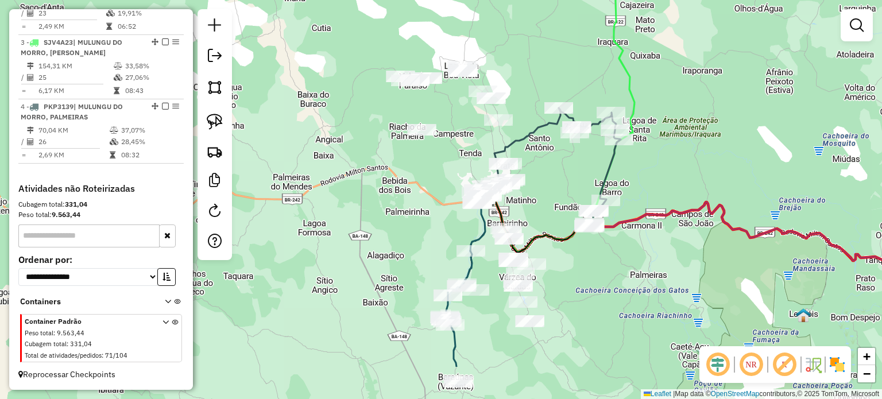
drag, startPoint x: 491, startPoint y: 263, endPoint x: 582, endPoint y: 206, distance: 107.8
click at [581, 193] on div "Janela de atendimento Grade de atendimento Capacidade Transportadoras Veículos …" at bounding box center [441, 199] width 882 height 399
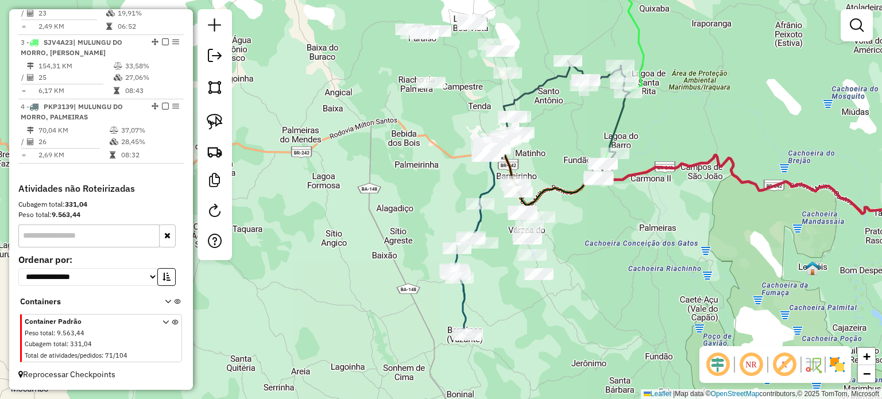
drag, startPoint x: 557, startPoint y: 201, endPoint x: 542, endPoint y: 141, distance: 61.6
click at [542, 141] on div "Janela de atendimento Grade de atendimento Capacidade Transportadoras Veículos …" at bounding box center [441, 199] width 882 height 399
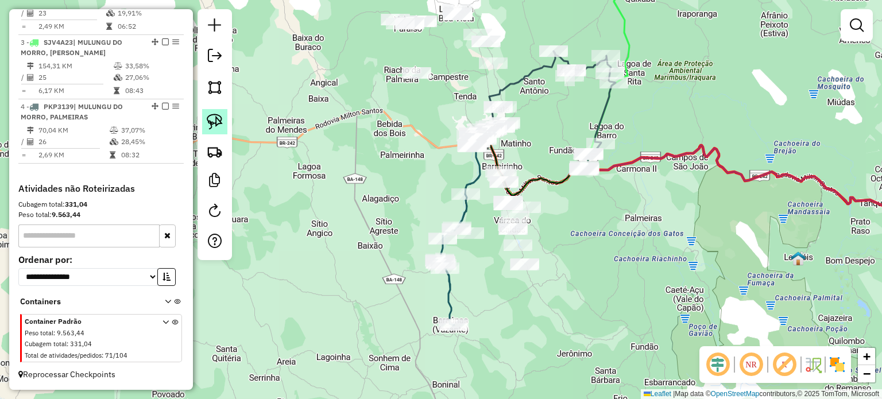
click at [216, 125] on img at bounding box center [215, 122] width 16 height 16
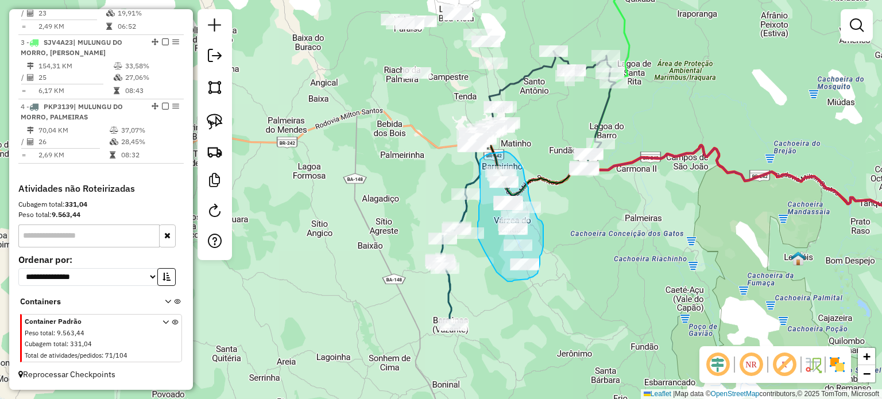
drag, startPoint x: 506, startPoint y: 152, endPoint x: 492, endPoint y: 153, distance: 13.9
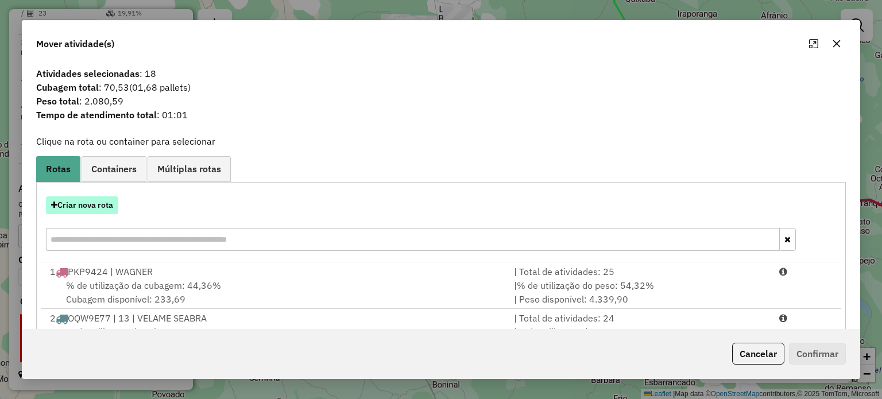
click at [92, 206] on button "Criar nova rota" at bounding box center [82, 205] width 72 height 18
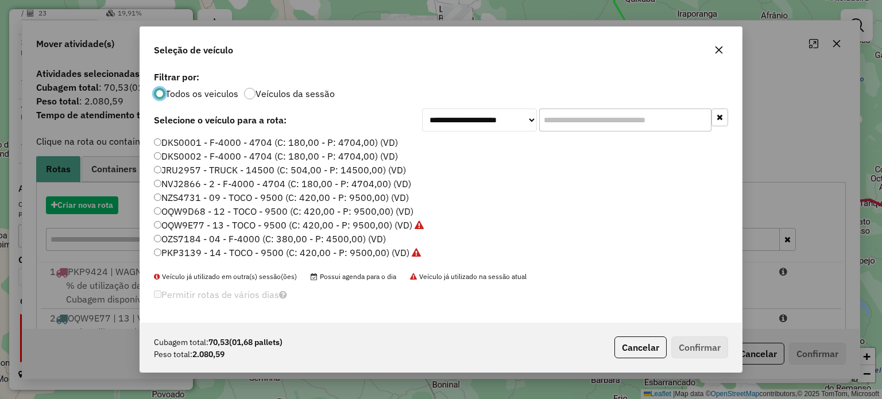
scroll to position [6, 3]
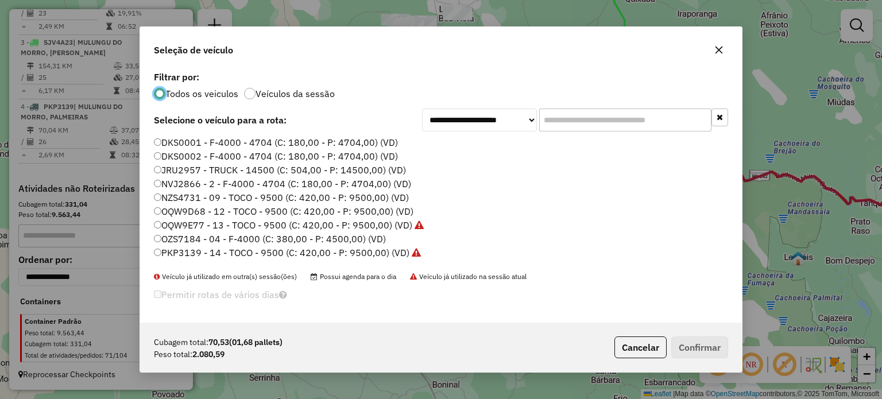
click at [716, 48] on icon "button" at bounding box center [719, 49] width 9 height 9
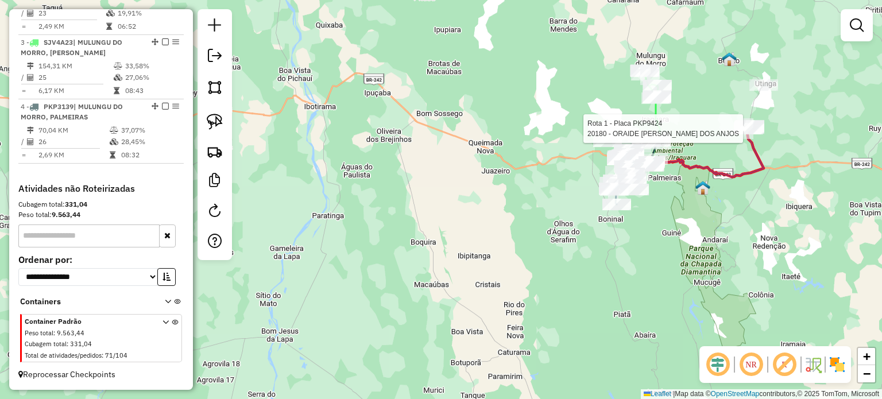
select select "**********"
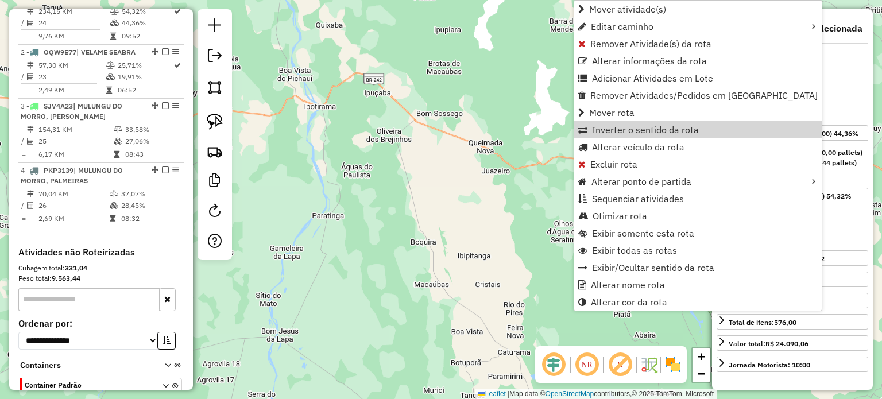
scroll to position [445, 0]
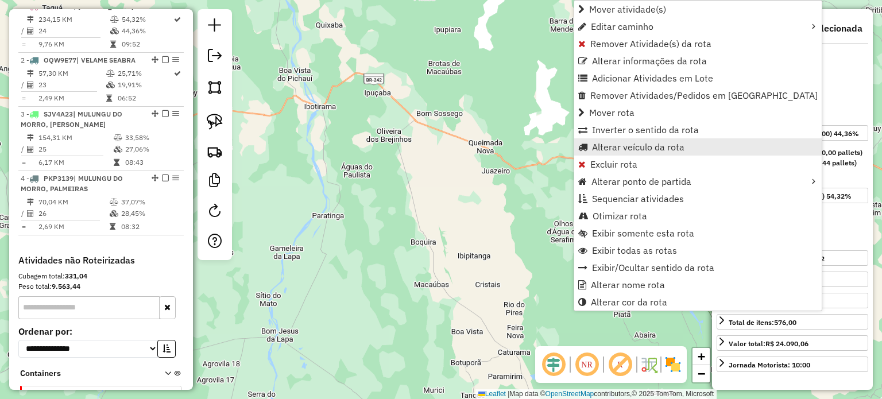
click at [657, 148] on span "Alterar veículo da rota" at bounding box center [638, 146] width 92 height 9
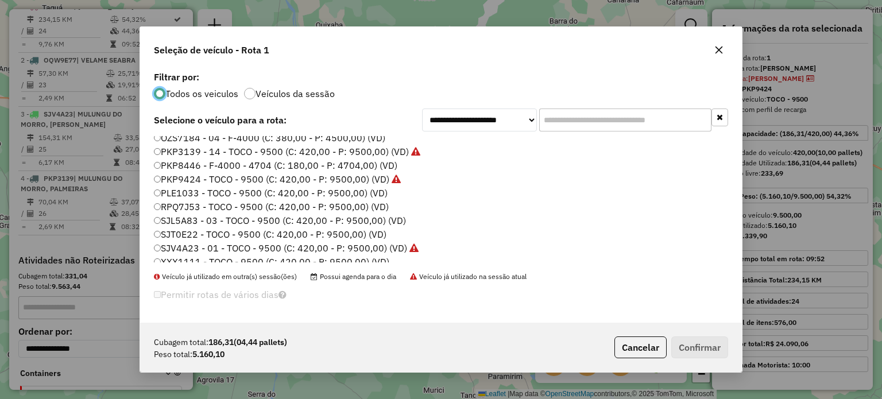
scroll to position [108, 0]
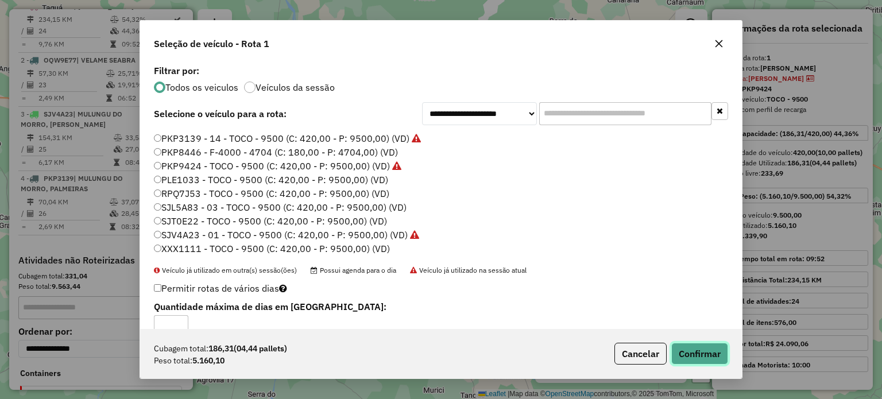
click at [693, 356] on button "Confirmar" at bounding box center [699, 354] width 57 height 22
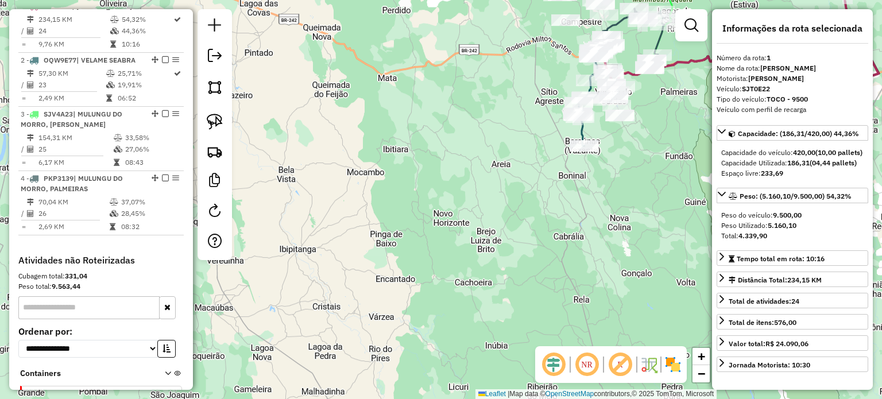
click at [650, 236] on div "Janela de atendimento Grade de atendimento Capacidade Transportadoras Veículos …" at bounding box center [441, 199] width 882 height 399
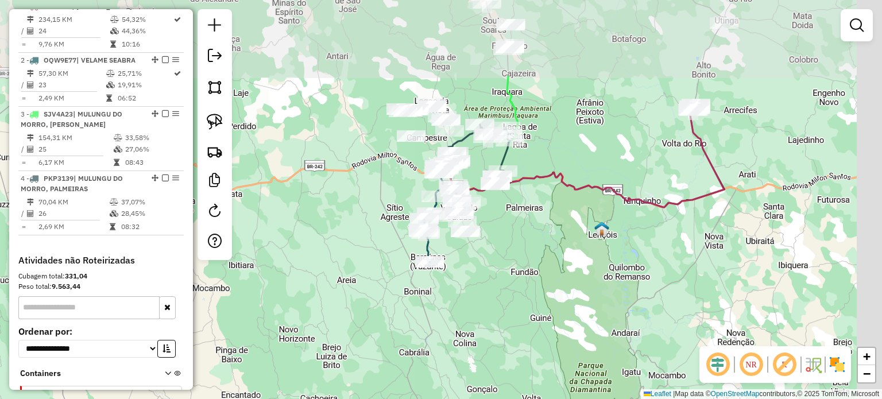
drag, startPoint x: 676, startPoint y: 136, endPoint x: 522, endPoint y: 252, distance: 193.2
click at [522, 252] on div "Janela de atendimento Grade de atendimento Capacidade Transportadoras Veículos …" at bounding box center [441, 199] width 882 height 399
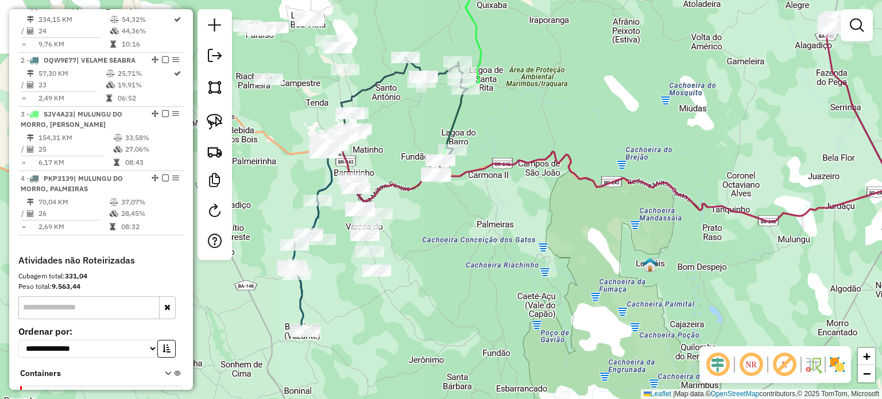
drag, startPoint x: 556, startPoint y: 226, endPoint x: 558, endPoint y: 271, distance: 44.3
click at [558, 271] on div "Janela de atendimento Grade de atendimento Capacidade Transportadoras Veículos …" at bounding box center [441, 199] width 882 height 399
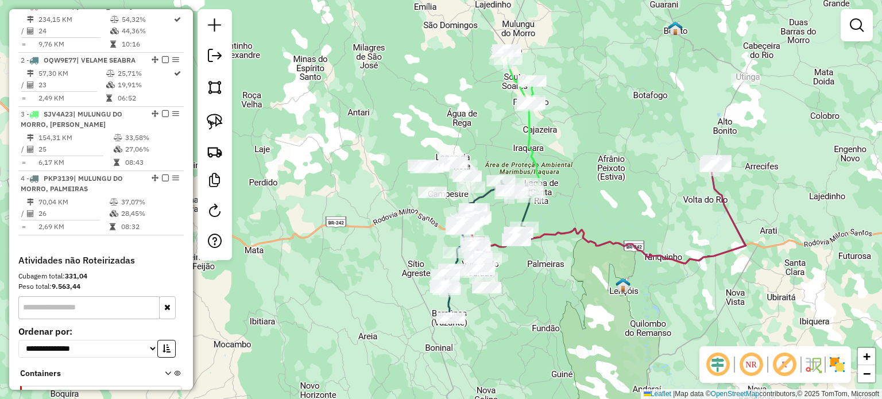
drag, startPoint x: 650, startPoint y: 163, endPoint x: 659, endPoint y: 215, distance: 53.0
click at [659, 215] on div "Janela de atendimento Grade de atendimento Capacidade Transportadoras Veículos …" at bounding box center [441, 199] width 882 height 399
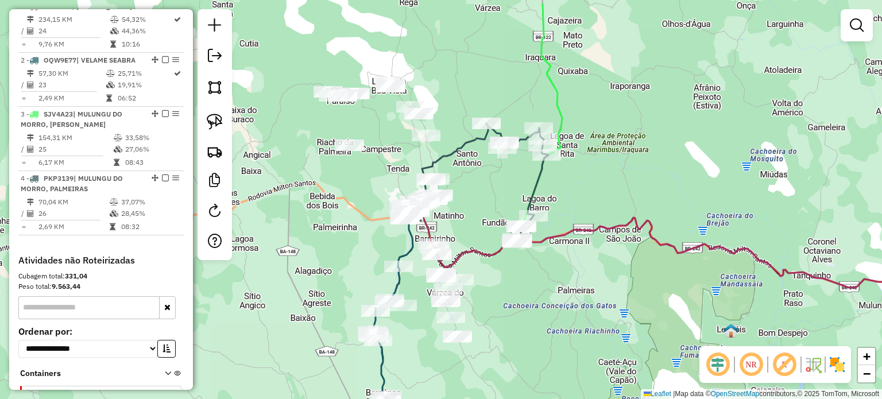
drag, startPoint x: 535, startPoint y: 275, endPoint x: 529, endPoint y: 302, distance: 27.2
click at [529, 302] on div "Janela de atendimento Grade de atendimento Capacidade Transportadoras Veículos …" at bounding box center [441, 199] width 882 height 399
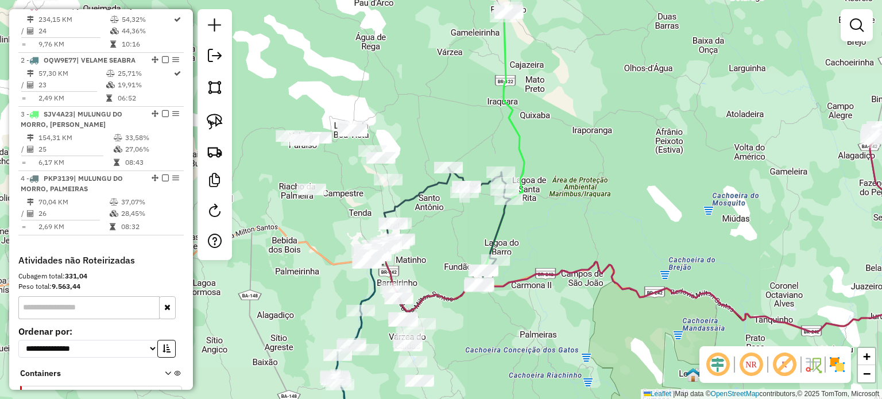
drag, startPoint x: 524, startPoint y: 314, endPoint x: 490, endPoint y: 356, distance: 53.5
click at [490, 356] on div "Janela de atendimento Grade de atendimento Capacidade Transportadoras Veículos …" at bounding box center [441, 199] width 882 height 399
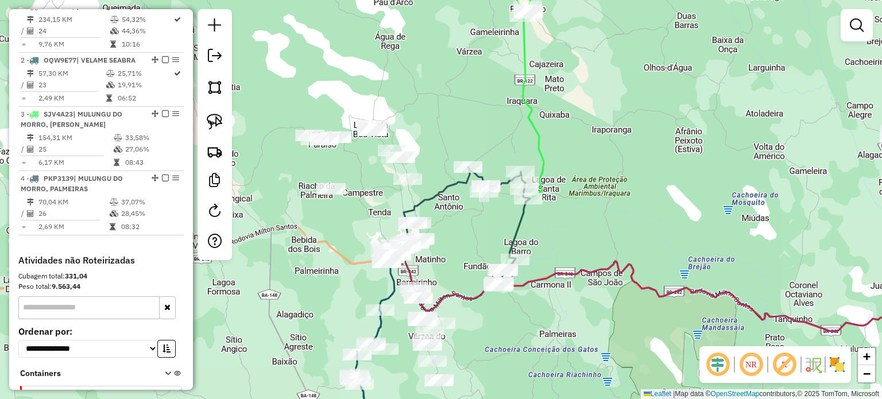
drag, startPoint x: 445, startPoint y: 328, endPoint x: 473, endPoint y: 322, distance: 29.3
click at [473, 322] on div "Janela de atendimento Grade de atendimento Capacidade Transportadoras Veículos …" at bounding box center [441, 199] width 882 height 399
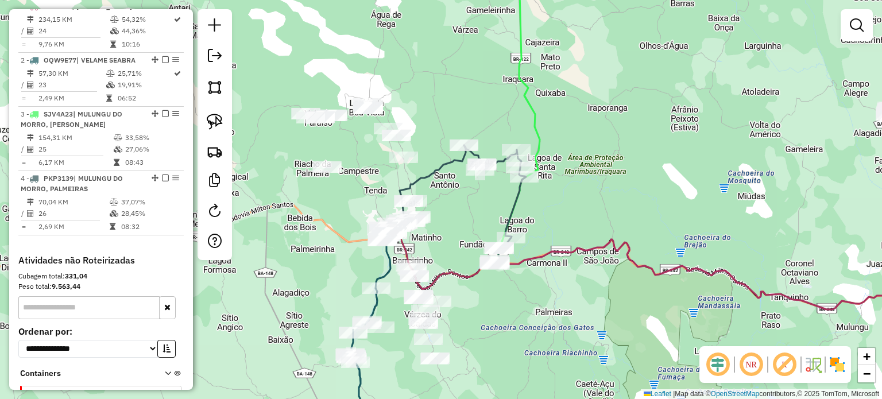
drag, startPoint x: 499, startPoint y: 344, endPoint x: 488, endPoint y: 325, distance: 22.4
click at [488, 325] on div "Janela de atendimento Grade de atendimento Capacidade Transportadoras Veículos …" at bounding box center [441, 199] width 882 height 399
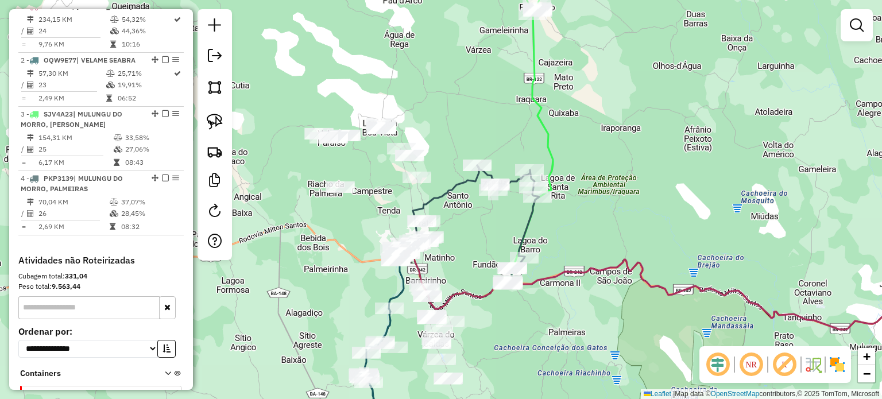
drag, startPoint x: 483, startPoint y: 218, endPoint x: 496, endPoint y: 238, distance: 24.1
click at [496, 238] on div "Janela de atendimento Grade de atendimento Capacidade Transportadoras Veículos …" at bounding box center [441, 199] width 882 height 399
click at [213, 125] on img at bounding box center [215, 122] width 16 height 16
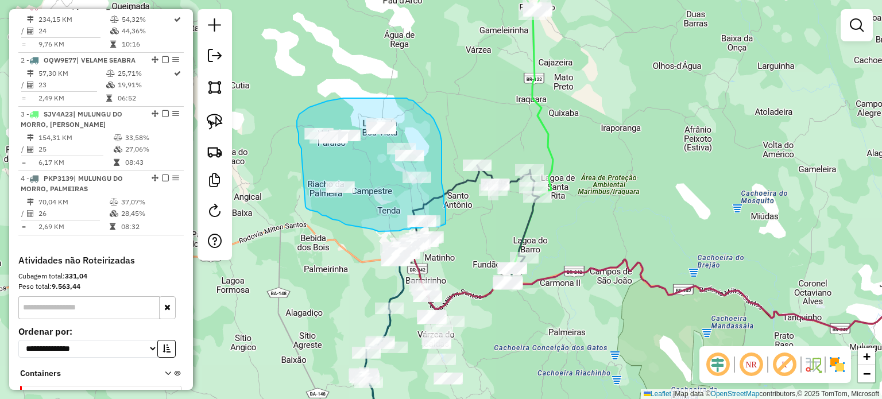
drag, startPoint x: 302, startPoint y: 153, endPoint x: 303, endPoint y: 202, distance: 48.9
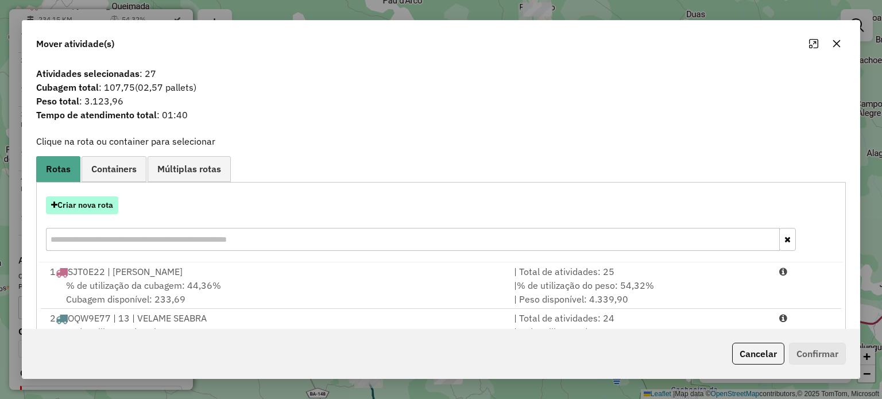
click at [106, 206] on button "Criar nova rota" at bounding box center [82, 205] width 72 height 18
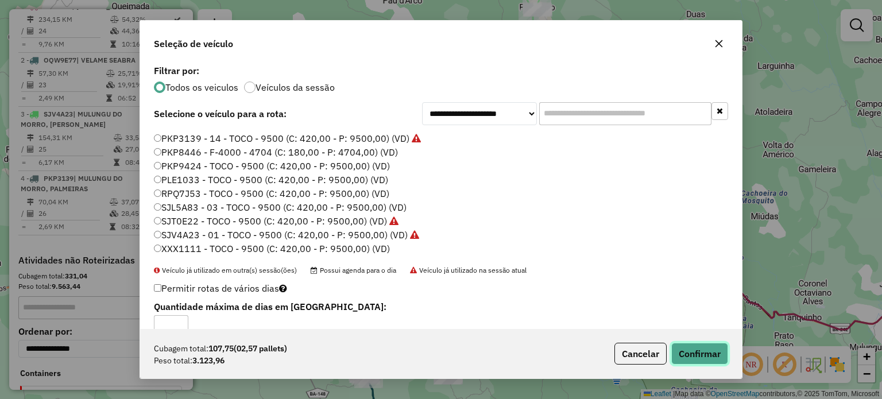
click at [684, 349] on button "Confirmar" at bounding box center [699, 354] width 57 height 22
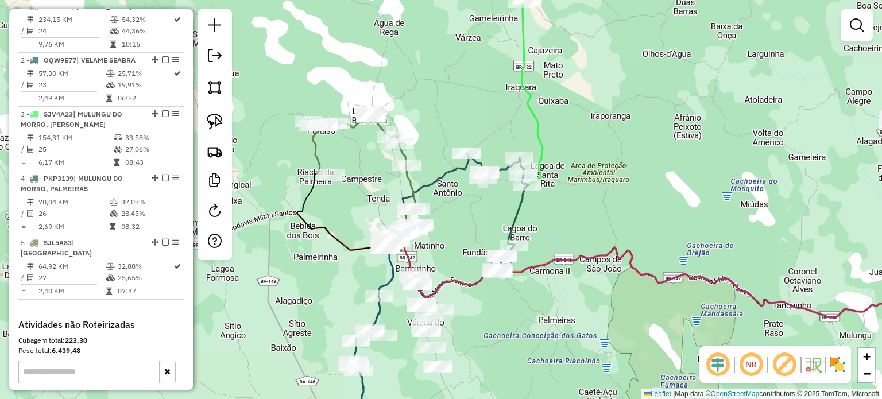
drag, startPoint x: 582, startPoint y: 304, endPoint x: 562, endPoint y: 260, distance: 49.1
click at [562, 267] on div "Janela de atendimento Grade de atendimento Capacidade Transportadoras Veículos …" at bounding box center [441, 199] width 882 height 399
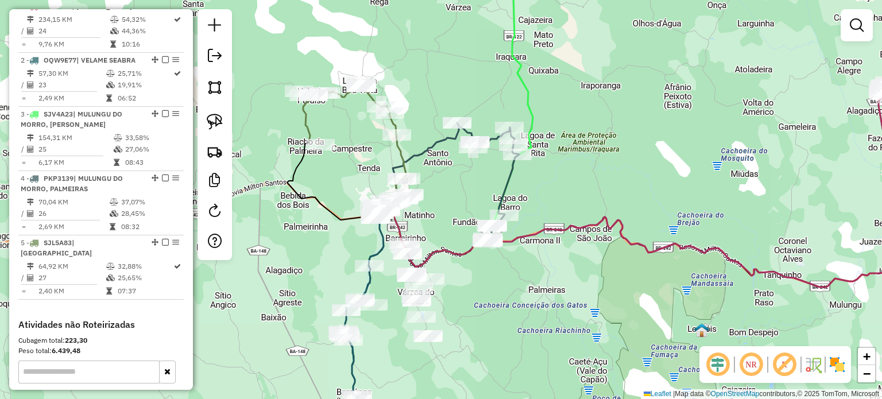
drag, startPoint x: 495, startPoint y: 269, endPoint x: 534, endPoint y: 266, distance: 39.2
click at [533, 267] on div "Janela de atendimento Grade de atendimento Capacidade Transportadoras Veículos …" at bounding box center [441, 199] width 882 height 399
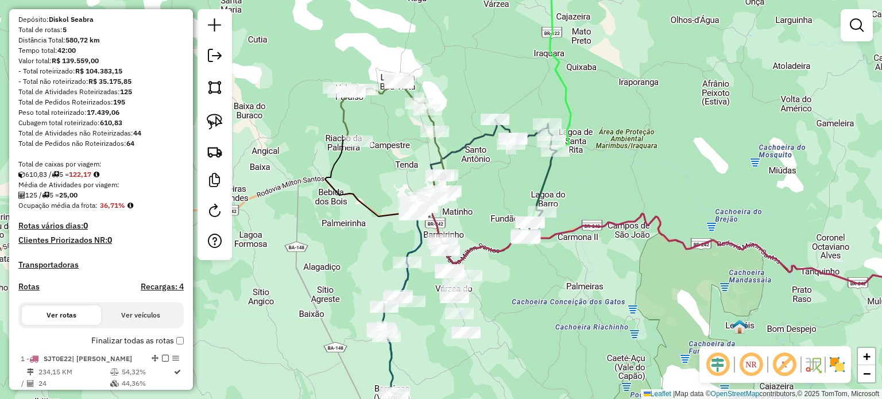
scroll to position [62, 0]
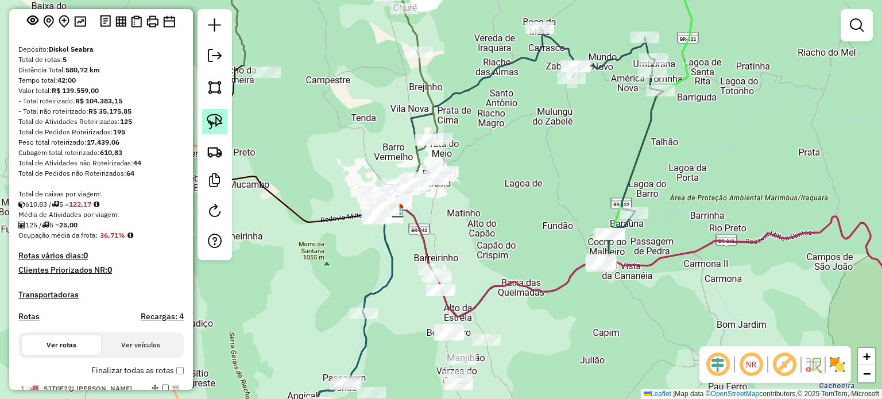
click at [221, 123] on img at bounding box center [215, 122] width 16 height 16
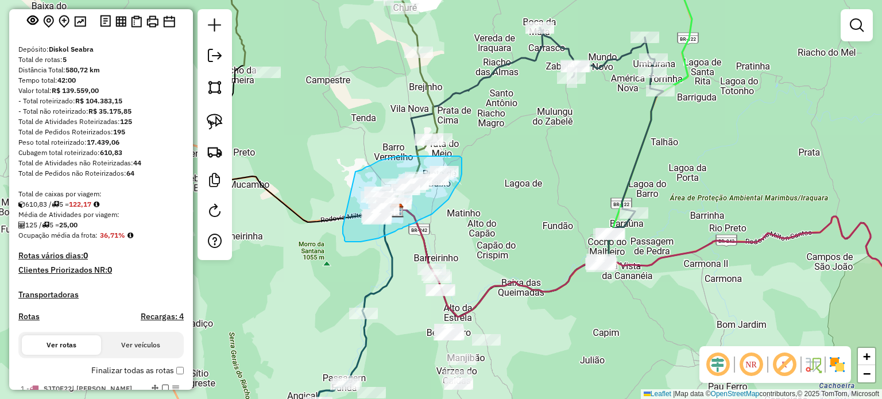
drag, startPoint x: 356, startPoint y: 172, endPoint x: 343, endPoint y: 217, distance: 46.6
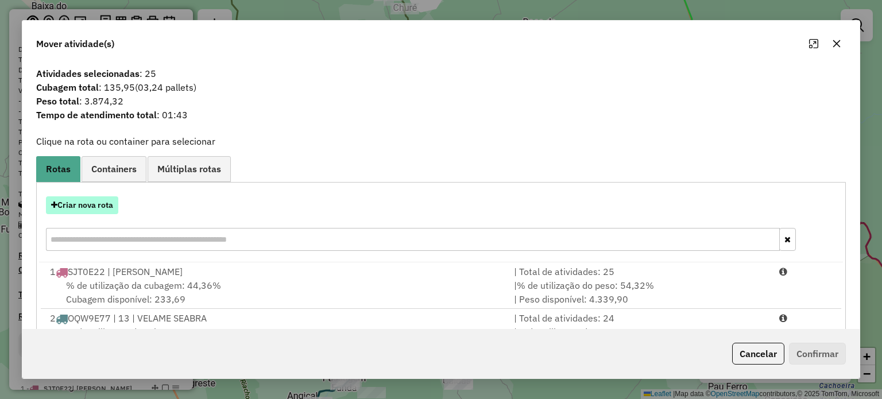
click at [87, 209] on button "Criar nova rota" at bounding box center [82, 205] width 72 height 18
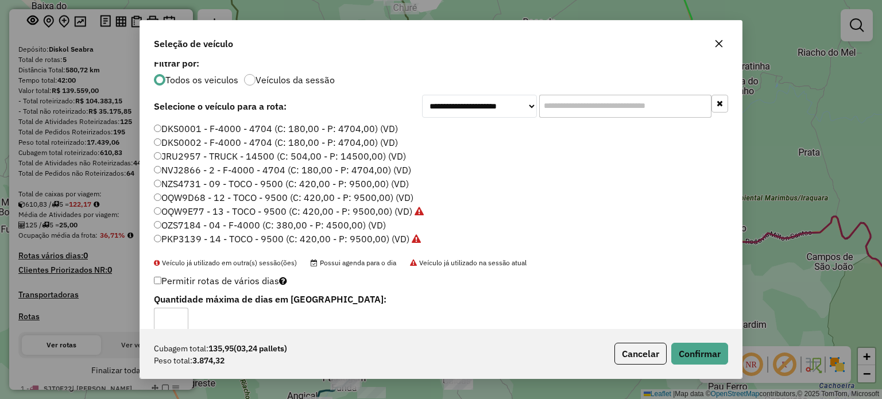
scroll to position [0, 0]
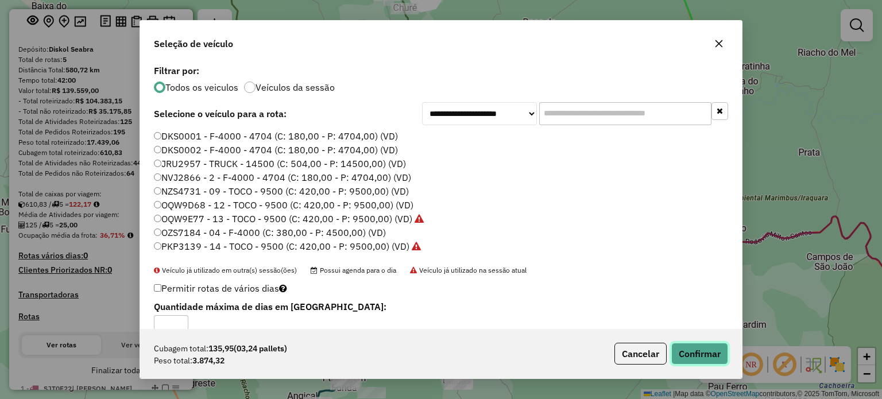
click at [701, 352] on button "Confirmar" at bounding box center [699, 354] width 57 height 22
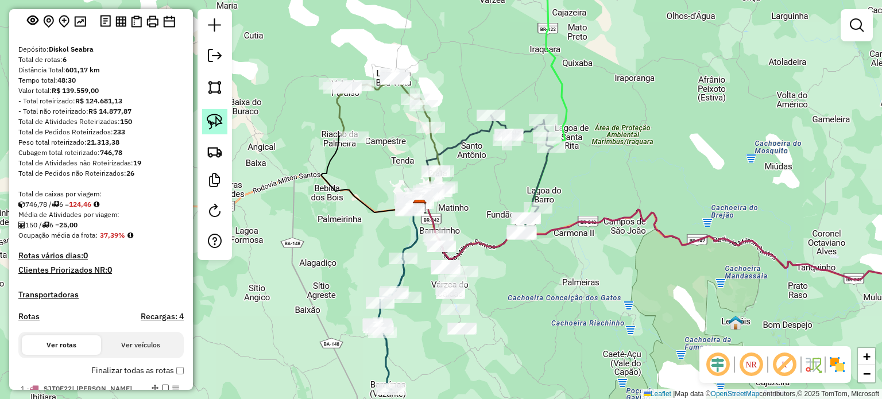
drag, startPoint x: 215, startPoint y: 120, endPoint x: 226, endPoint y: 127, distance: 13.4
click at [215, 120] on img at bounding box center [215, 122] width 16 height 16
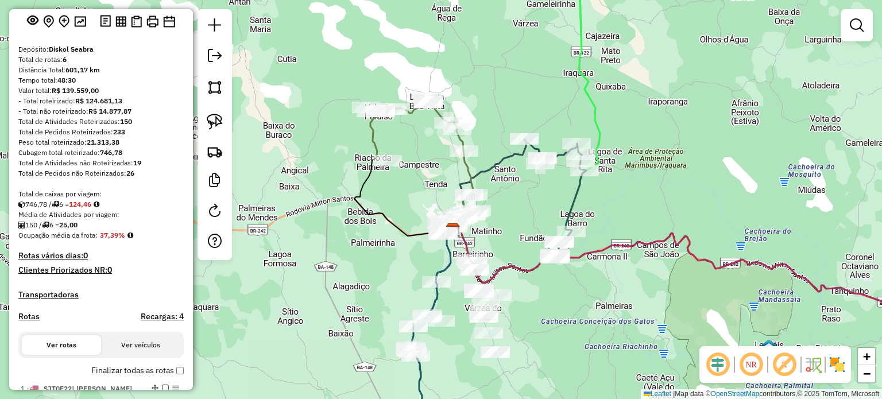
drag, startPoint x: 438, startPoint y: 218, endPoint x: 424, endPoint y: 206, distance: 18.7
click at [471, 242] on icon at bounding box center [728, 206] width 550 height 194
click at [213, 120] on img at bounding box center [215, 122] width 16 height 16
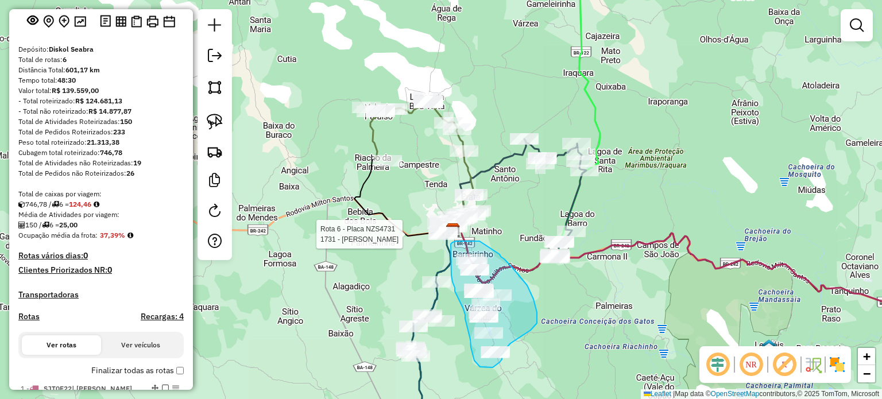
drag, startPoint x: 478, startPoint y: 241, endPoint x: 457, endPoint y: 241, distance: 21.3
click at [457, 241] on div "Rota 6 - Placa NZS4731 1731 - JOSUE JESUS DOS SANTOS Janela de atendimento Grad…" at bounding box center [441, 199] width 882 height 399
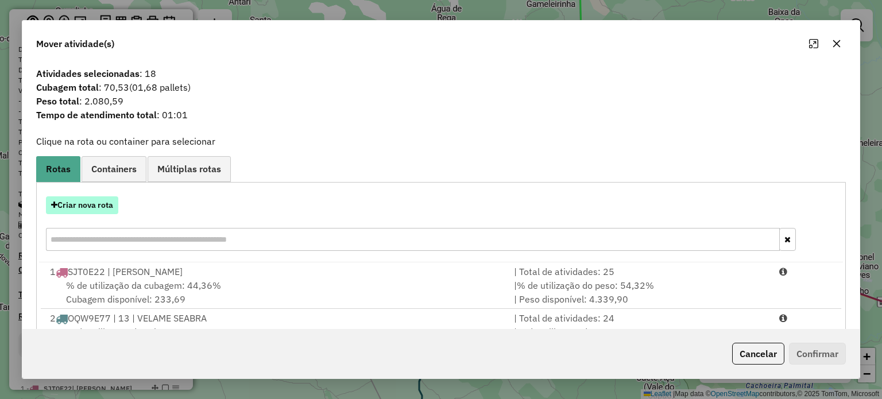
click at [87, 209] on button "Criar nova rota" at bounding box center [82, 205] width 72 height 18
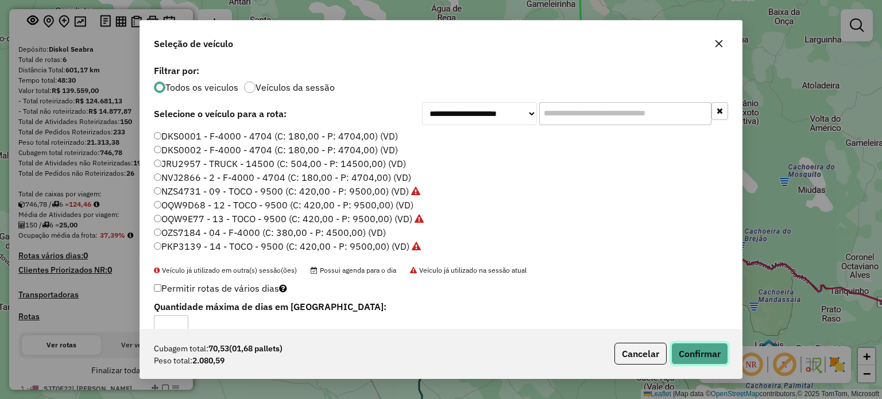
click at [698, 361] on button "Confirmar" at bounding box center [699, 354] width 57 height 22
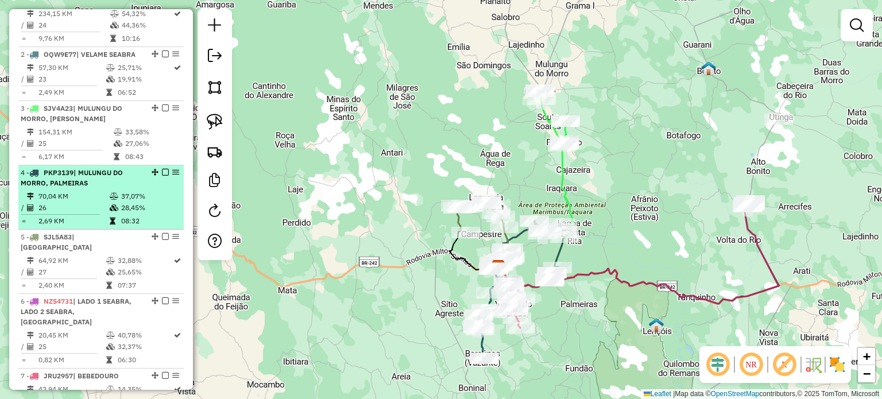
scroll to position [522, 0]
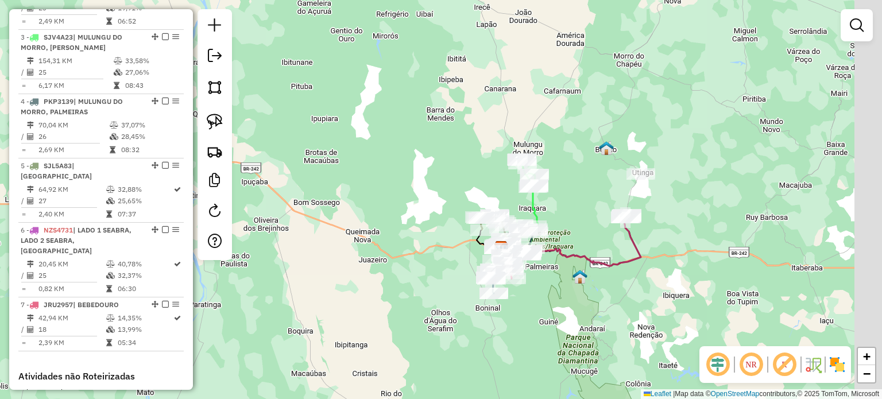
drag, startPoint x: 638, startPoint y: 235, endPoint x: 574, endPoint y: 236, distance: 63.8
click at [574, 236] on div "Janela de atendimento Grade de atendimento Capacidade Transportadoras Veículos …" at bounding box center [441, 199] width 882 height 399
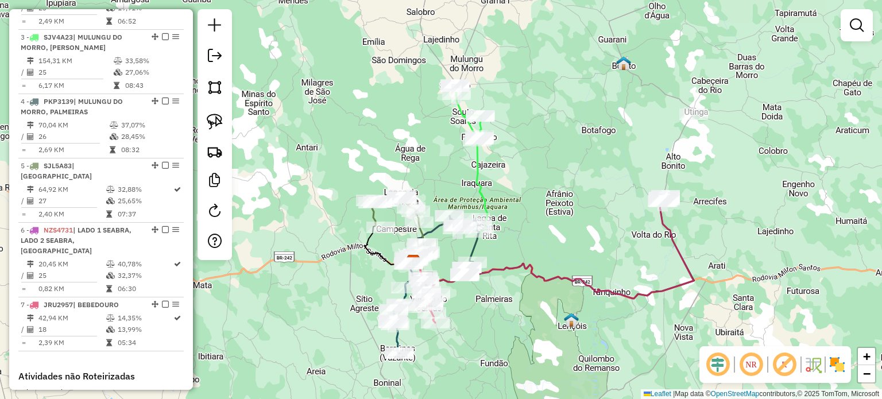
drag, startPoint x: 561, startPoint y: 237, endPoint x: 579, endPoint y: 235, distance: 18.5
click at [579, 235] on div "Janela de atendimento Grade de atendimento Capacidade Transportadoras Veículos …" at bounding box center [441, 199] width 882 height 399
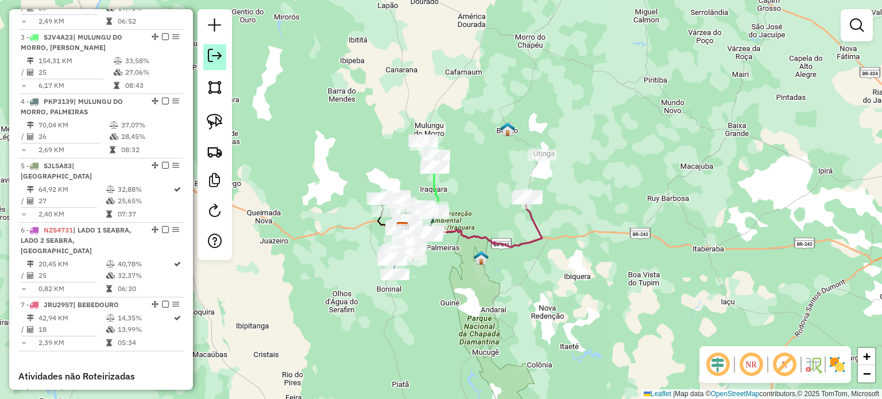
click at [218, 57] on em at bounding box center [215, 56] width 14 height 14
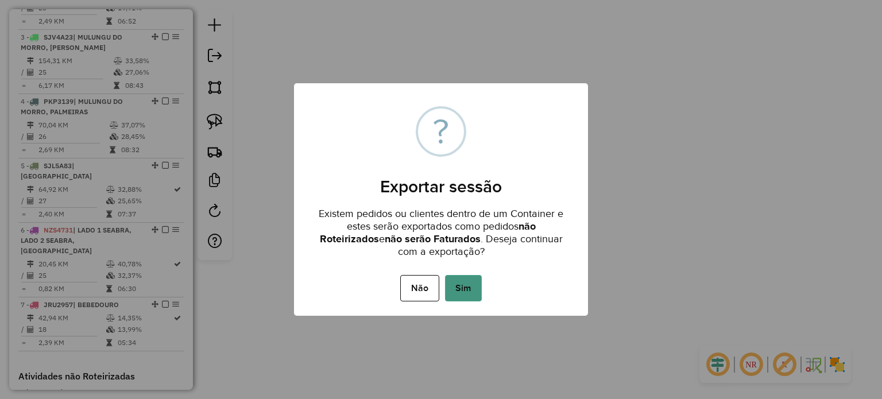
click at [469, 285] on button "Sim" at bounding box center [463, 288] width 37 height 26
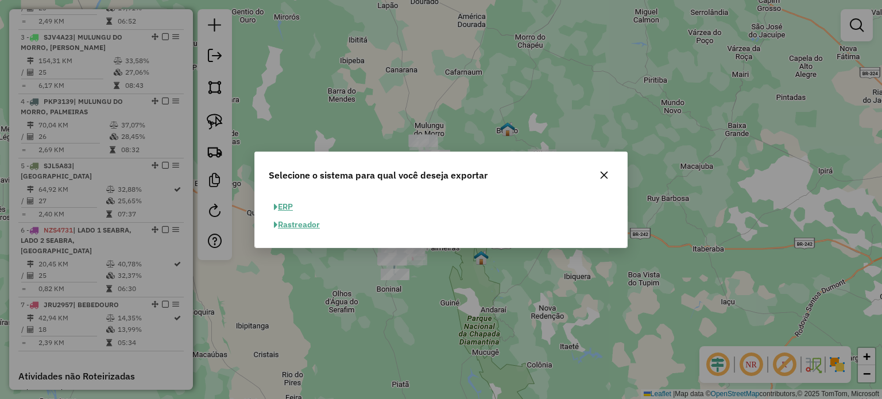
click at [287, 200] on button "ERP" at bounding box center [283, 207] width 29 height 18
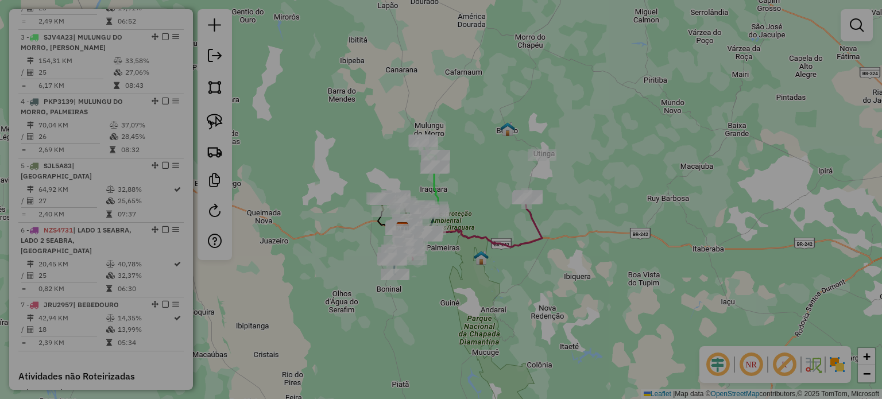
select select "**"
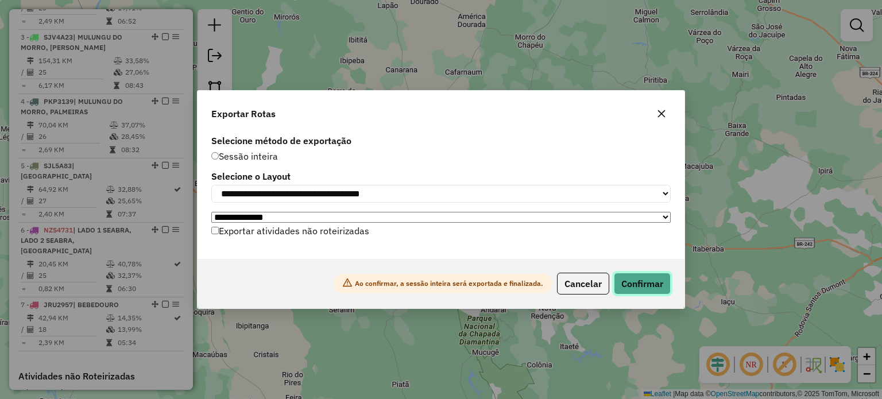
click at [640, 286] on button "Confirmar" at bounding box center [642, 284] width 57 height 22
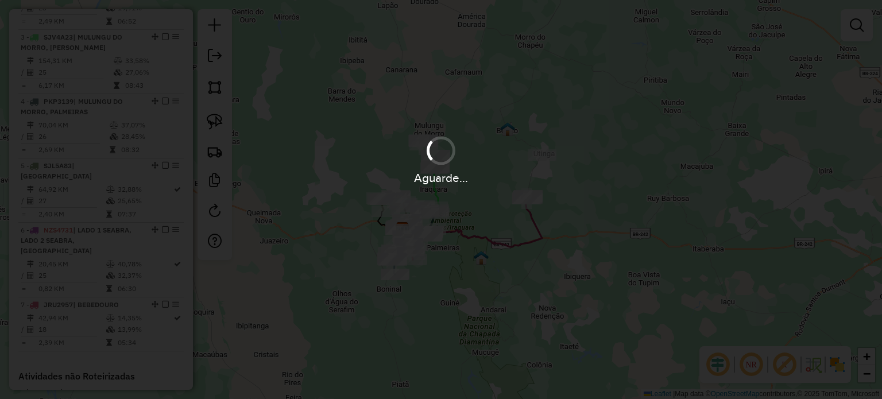
scroll to position [530, 0]
